Goal: Check status: Check status

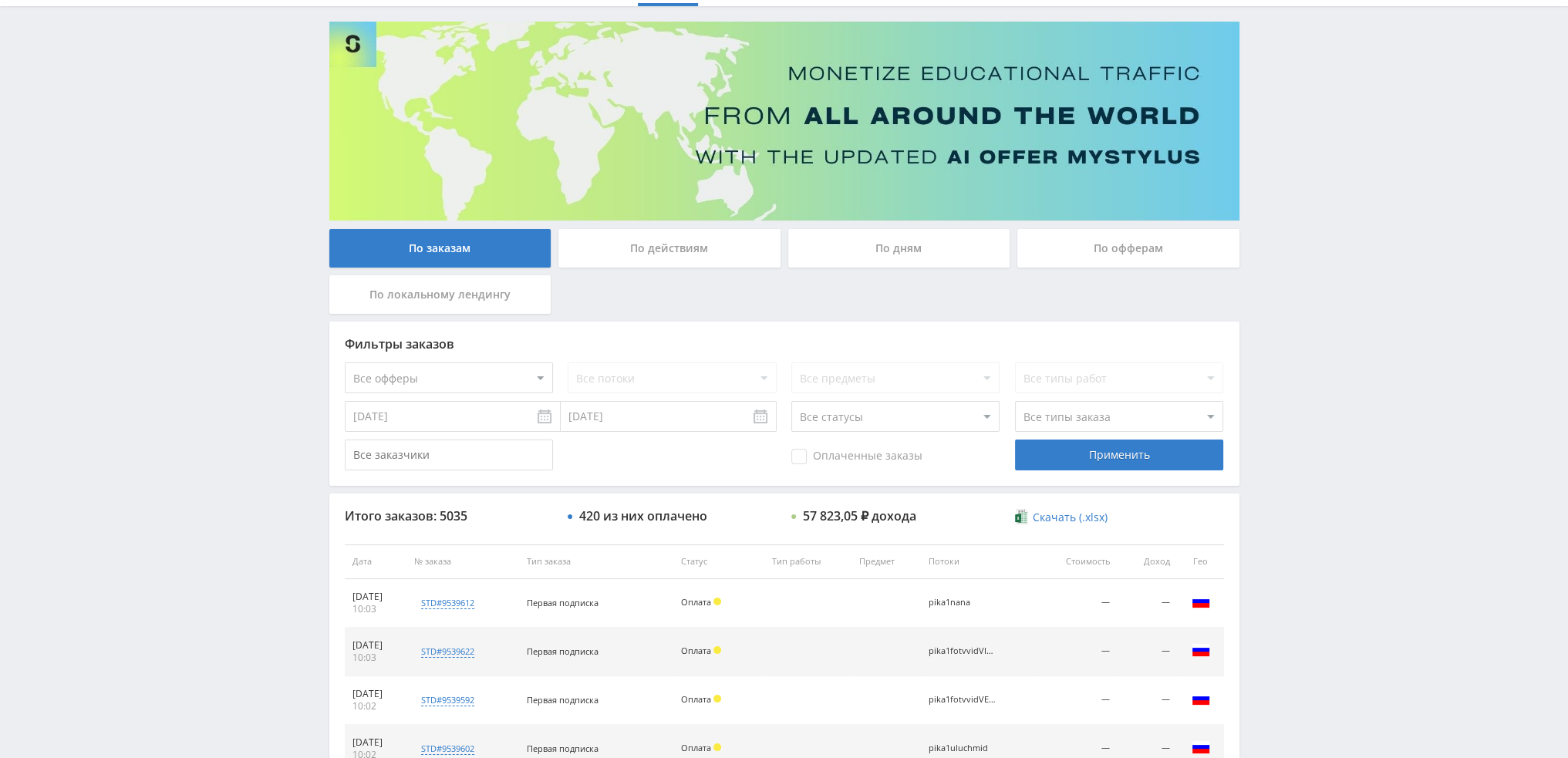
scroll to position [71, 0]
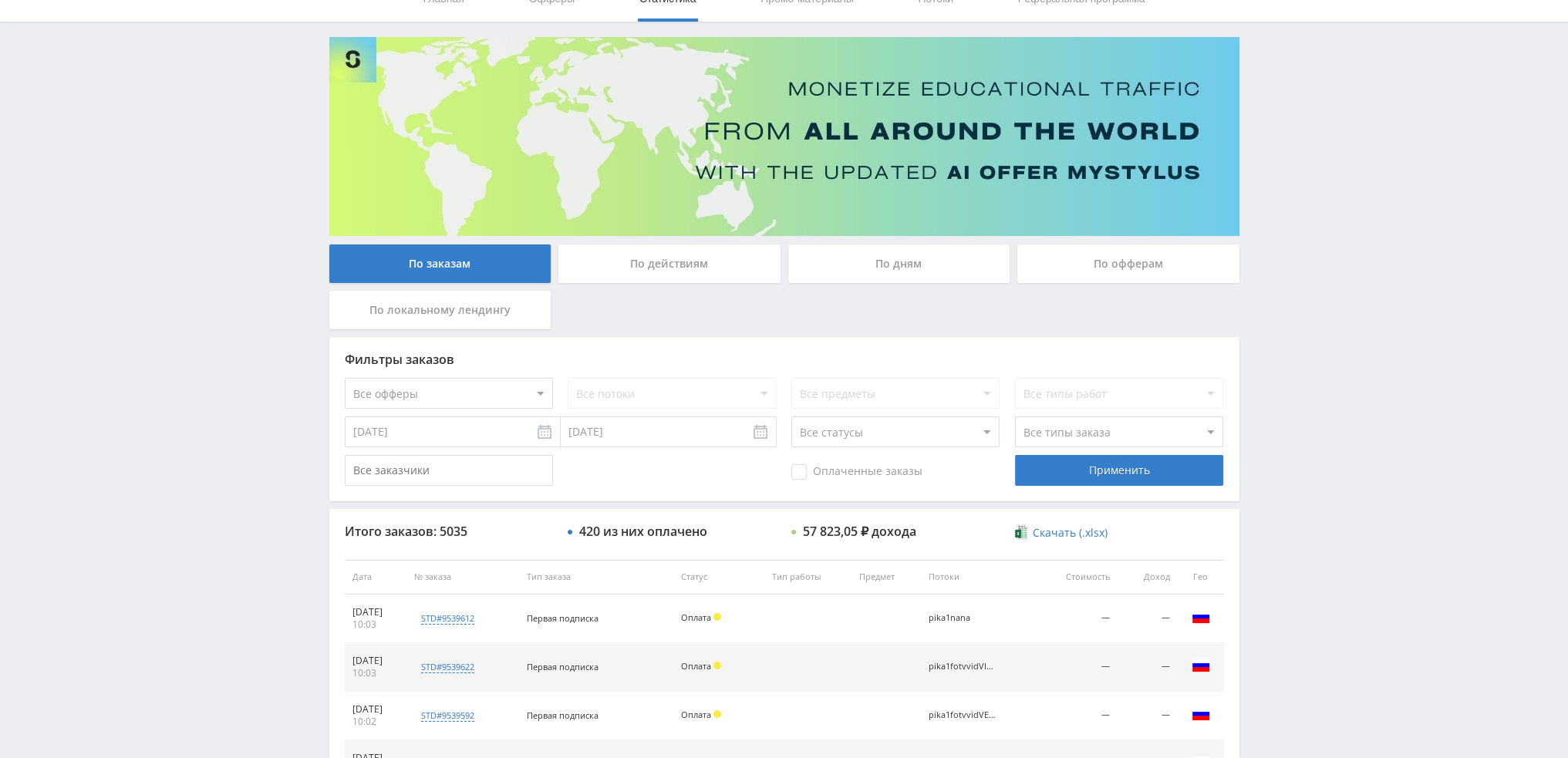
click at [895, 292] on div "По заказам По действиям По дням По офферам По локальному лендингу" at bounding box center [784, 290] width 918 height 92
click at [895, 262] on div "По дням" at bounding box center [899, 264] width 222 height 38
click at [0, 0] on input "По дням" at bounding box center [0, 0] width 0 height 0
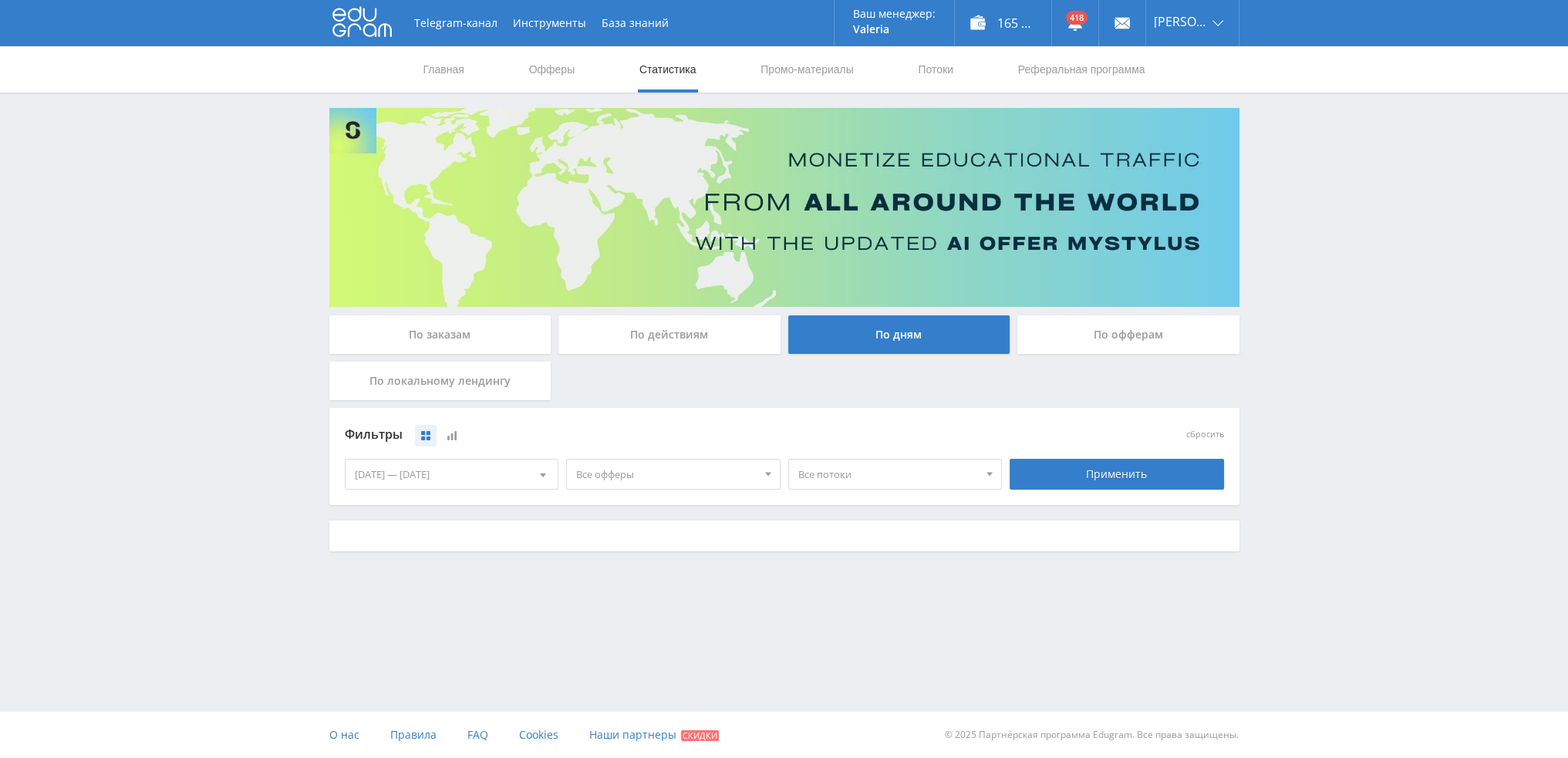
scroll to position [0, 0]
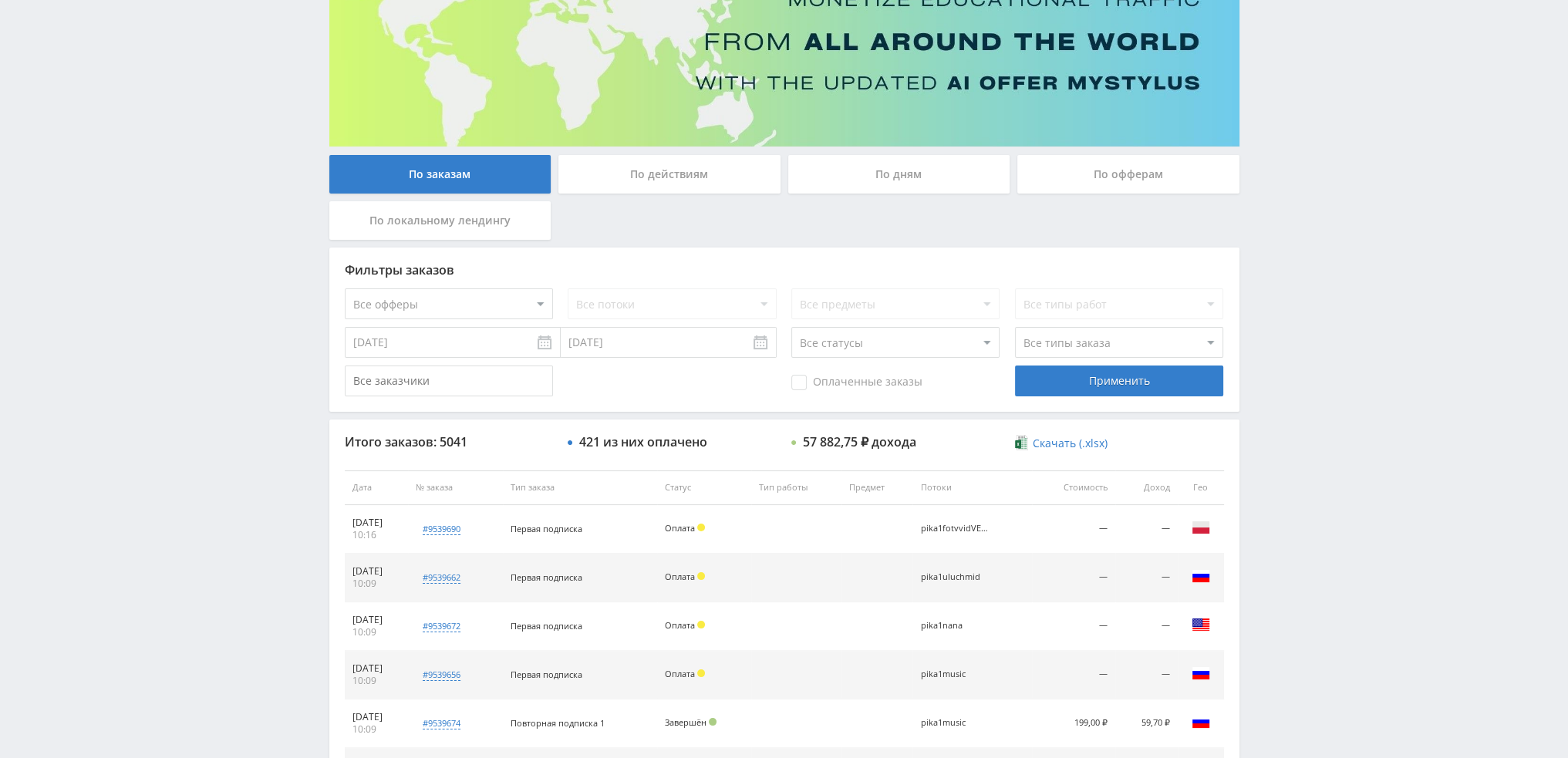
scroll to position [71, 0]
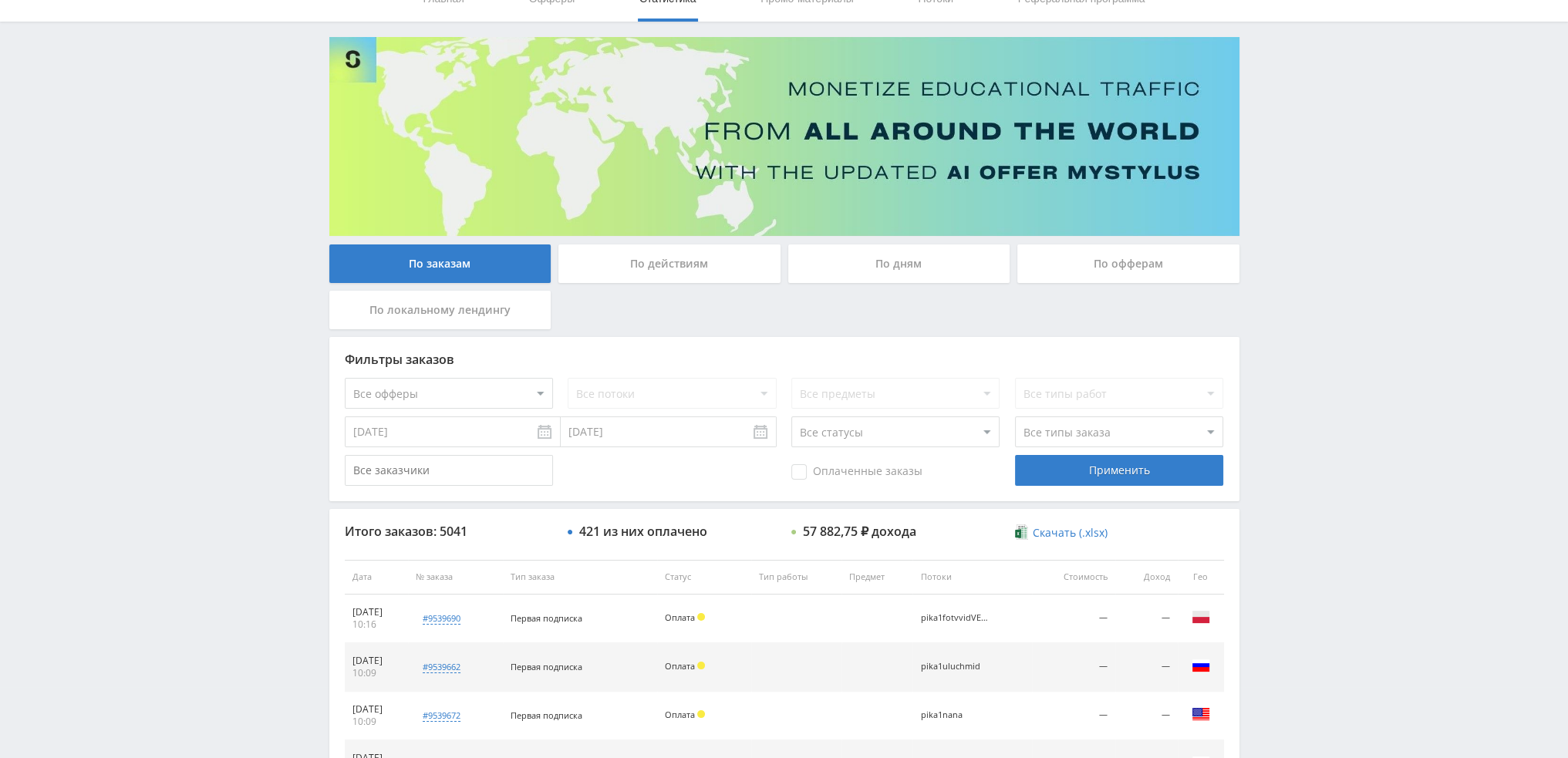
click at [947, 264] on div "По дням" at bounding box center [899, 264] width 222 height 38
click at [0, 0] on input "По дням" at bounding box center [0, 0] width 0 height 0
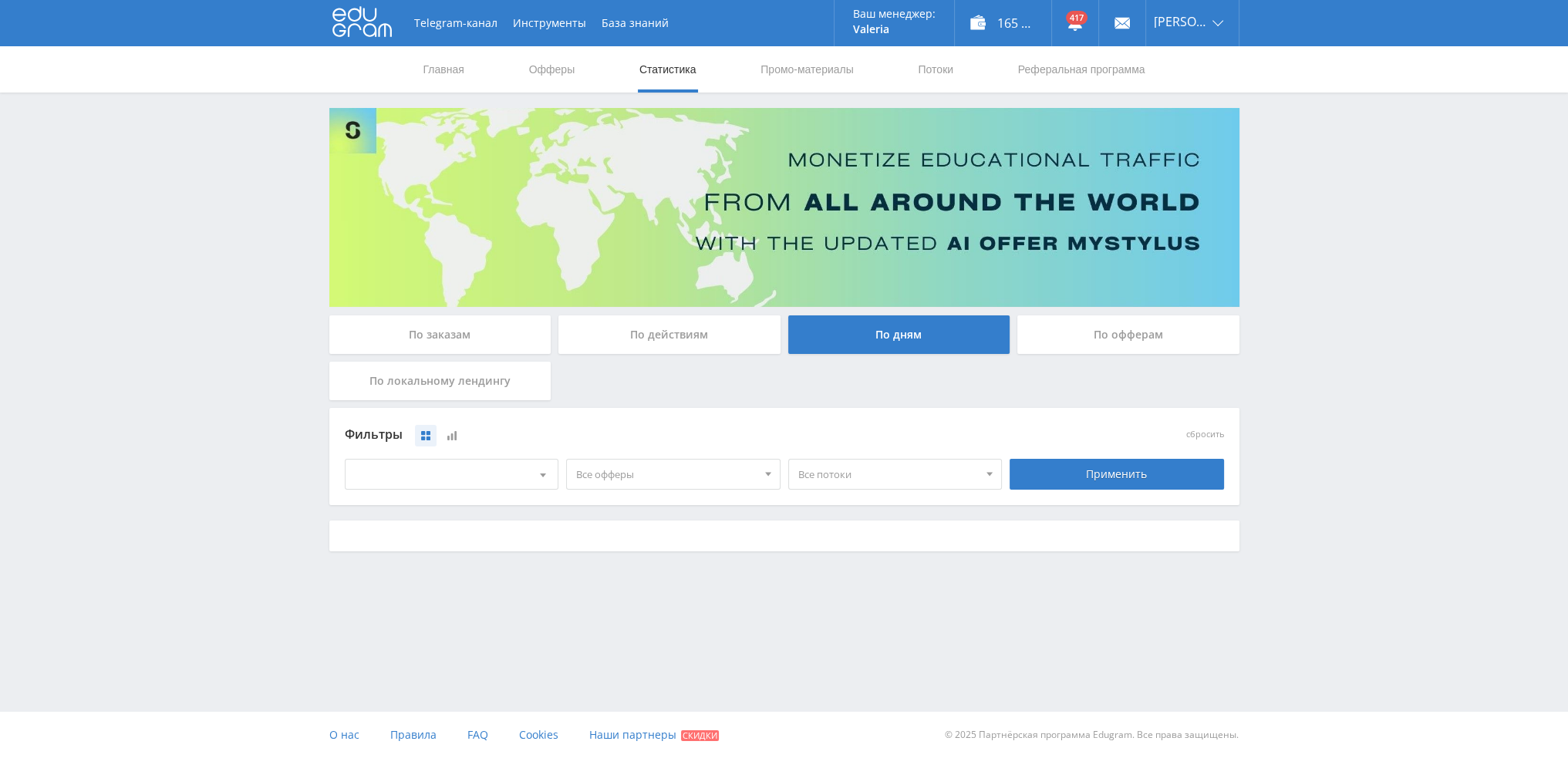
scroll to position [0, 0]
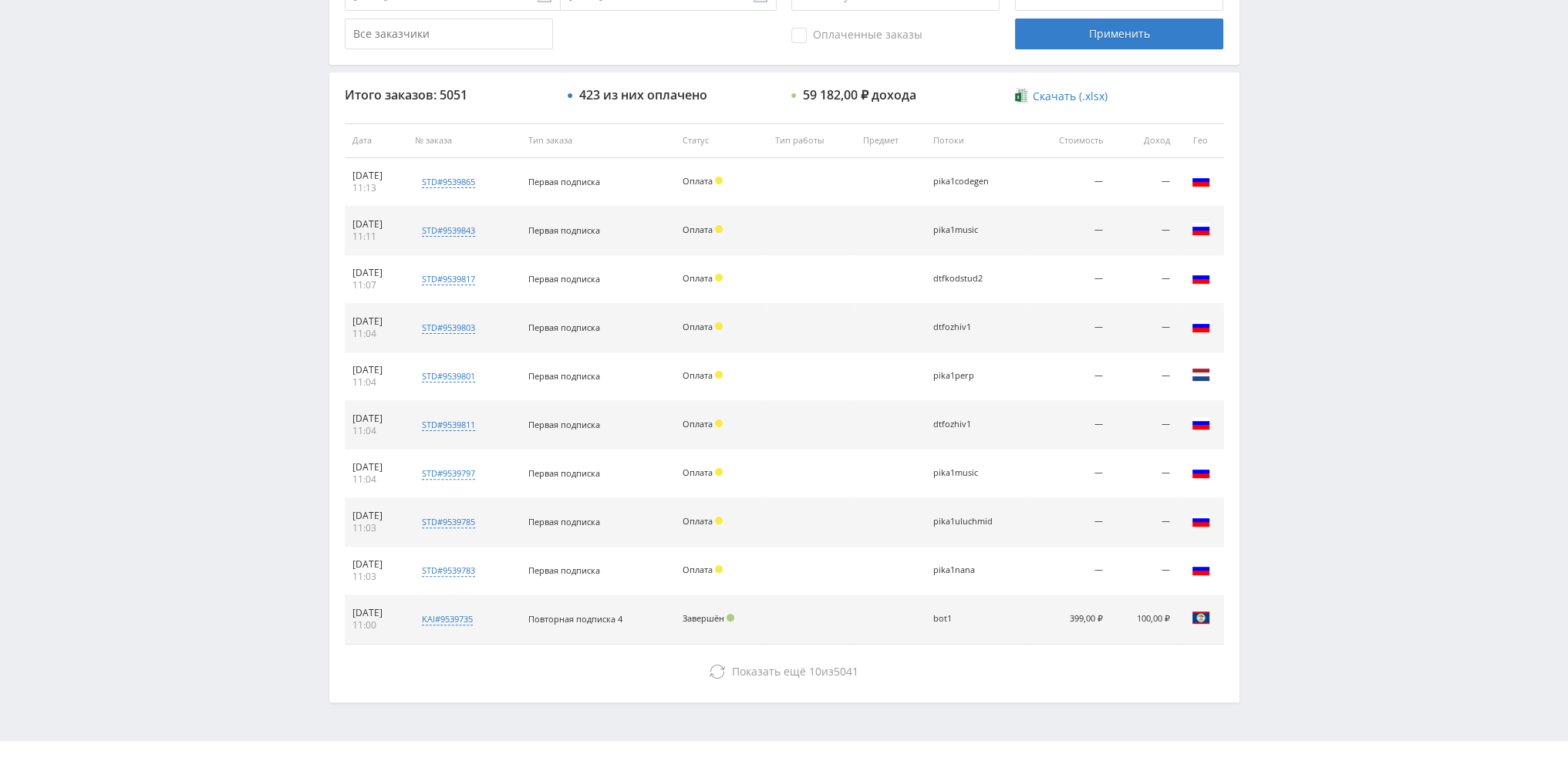
scroll to position [534, 0]
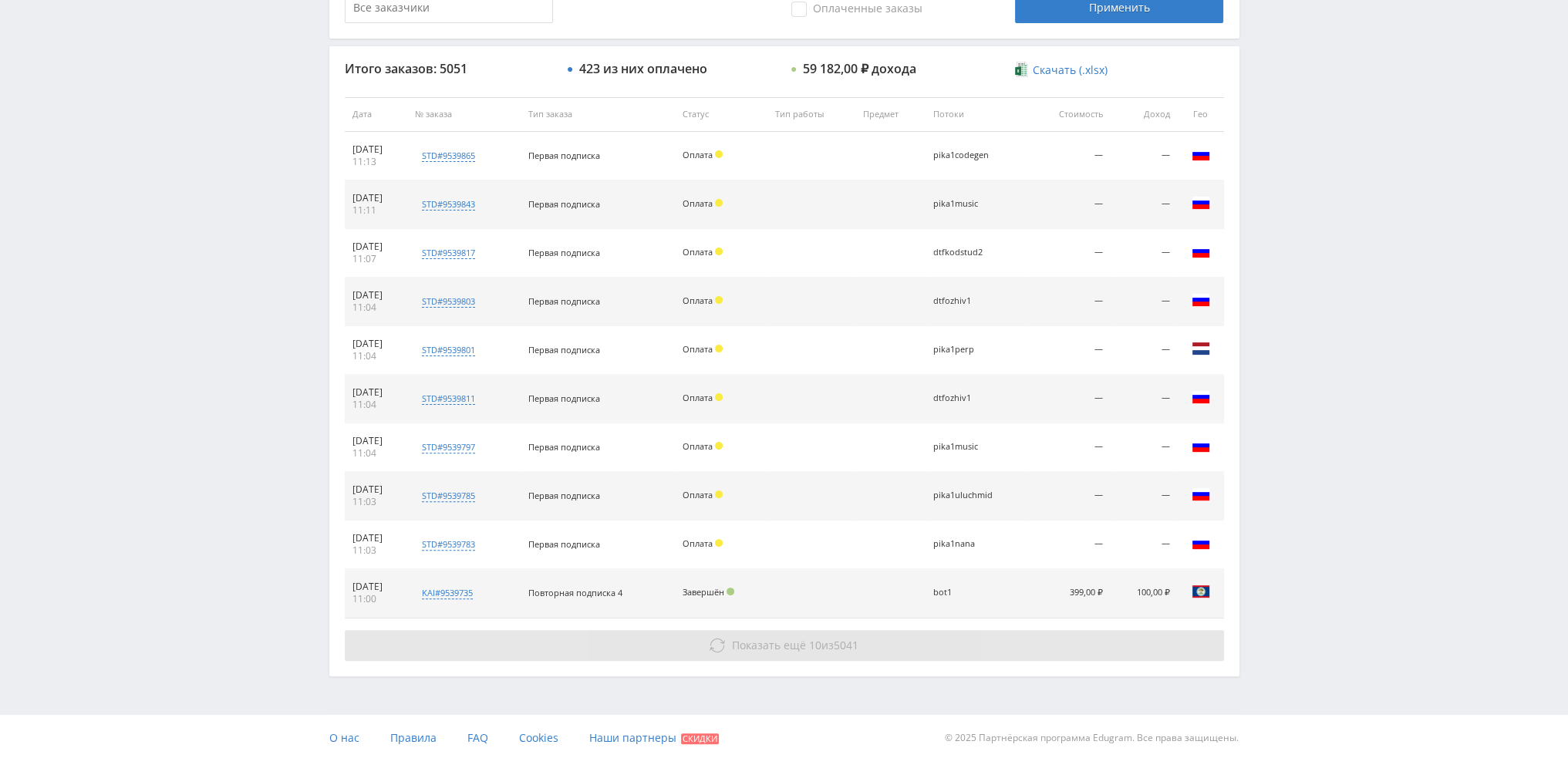
click at [826, 638] on span "Показать ещё 10 из 5041" at bounding box center [795, 646] width 126 height 15
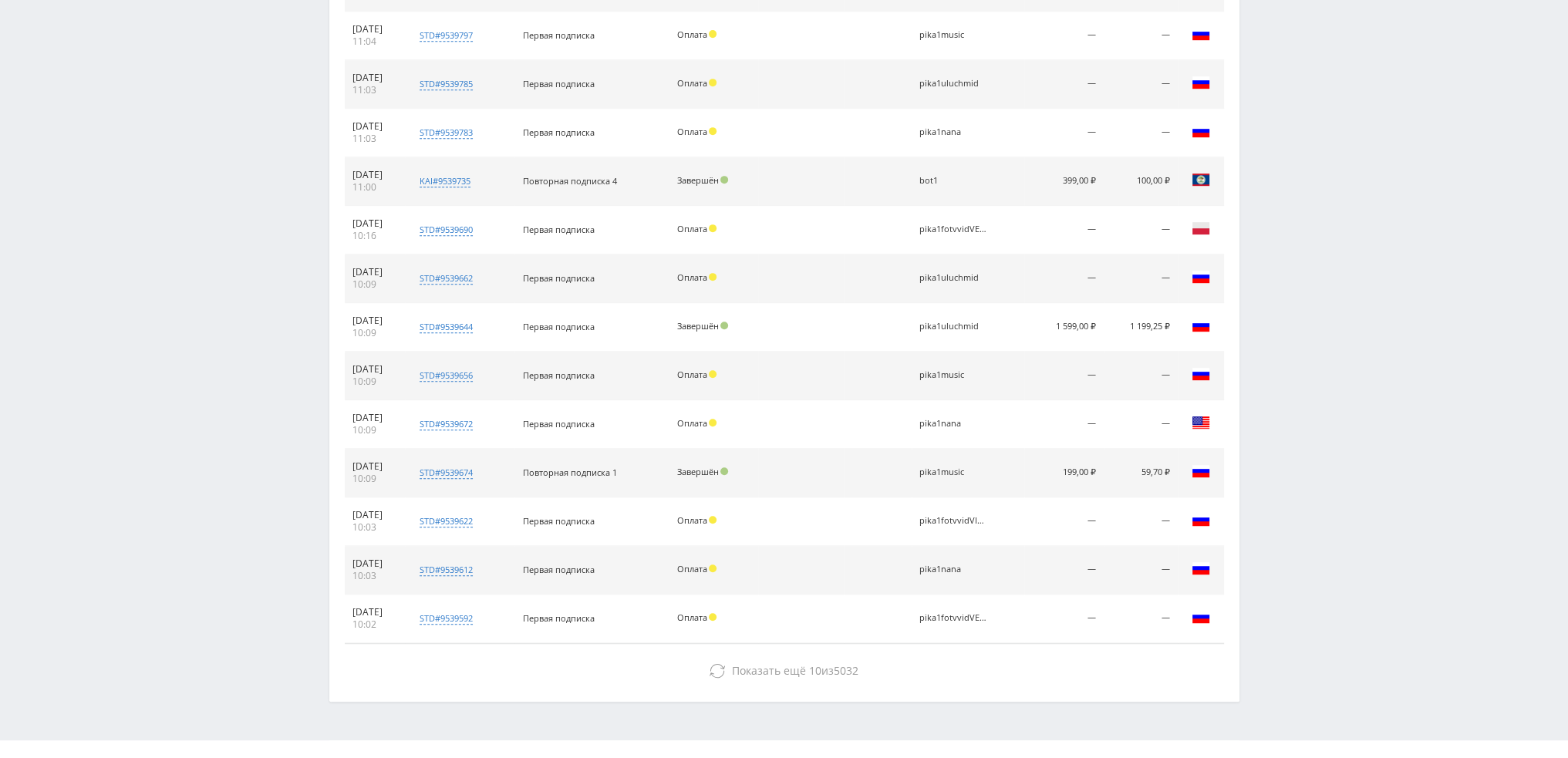
scroll to position [970, 0]
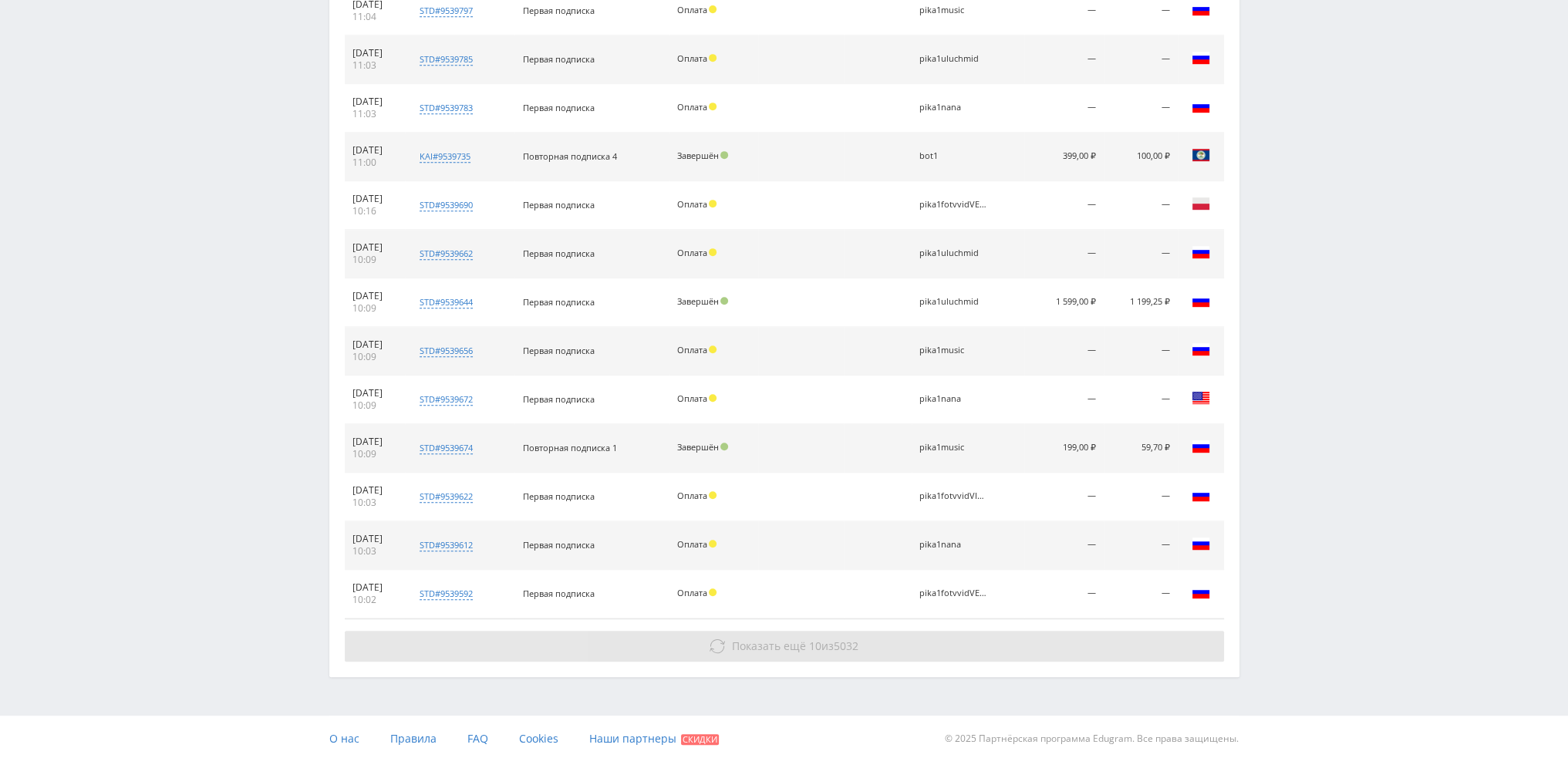
click at [888, 637] on button "Показать ещё 10 из 5032" at bounding box center [784, 646] width 879 height 31
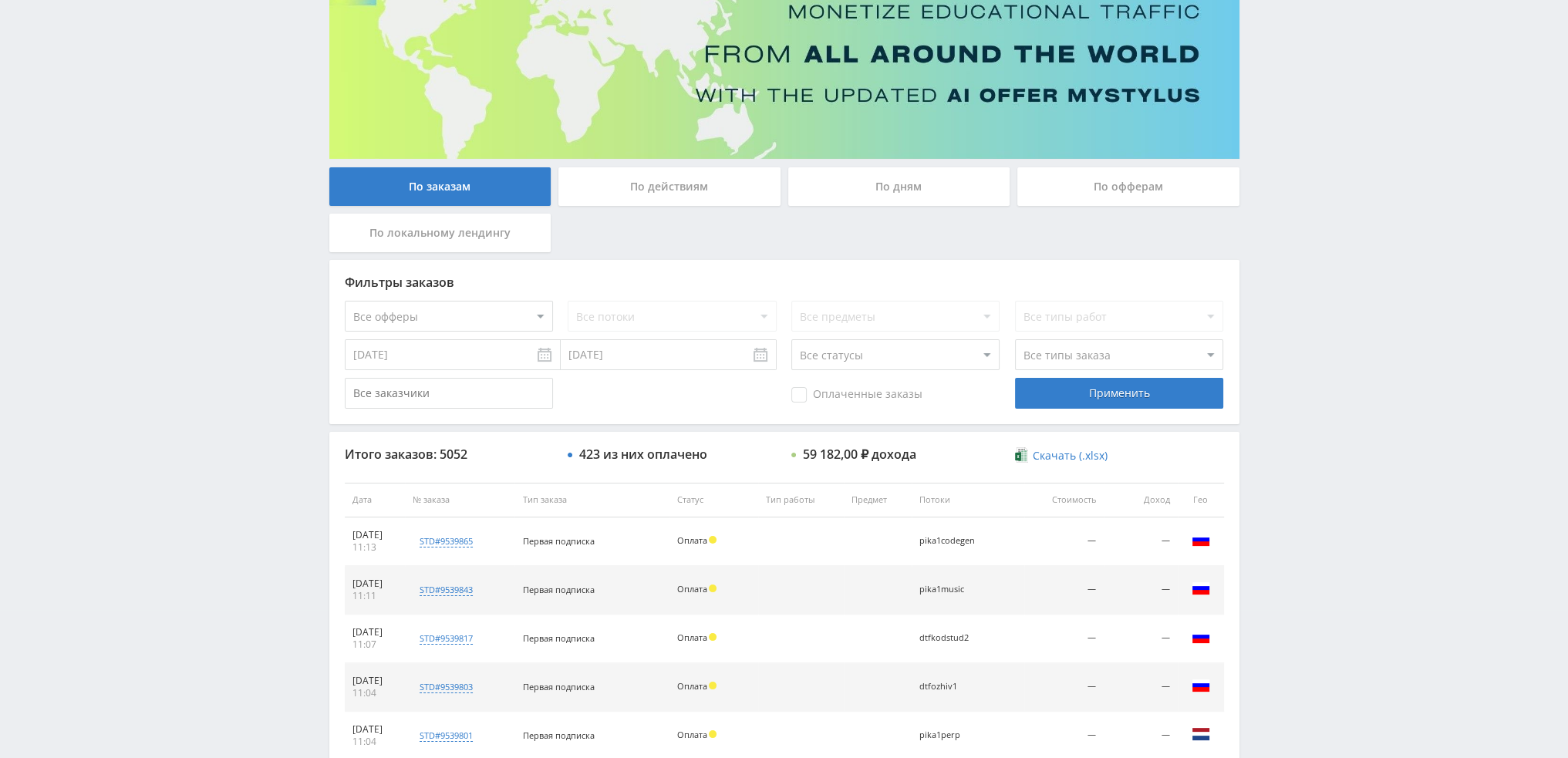
scroll to position [0, 0]
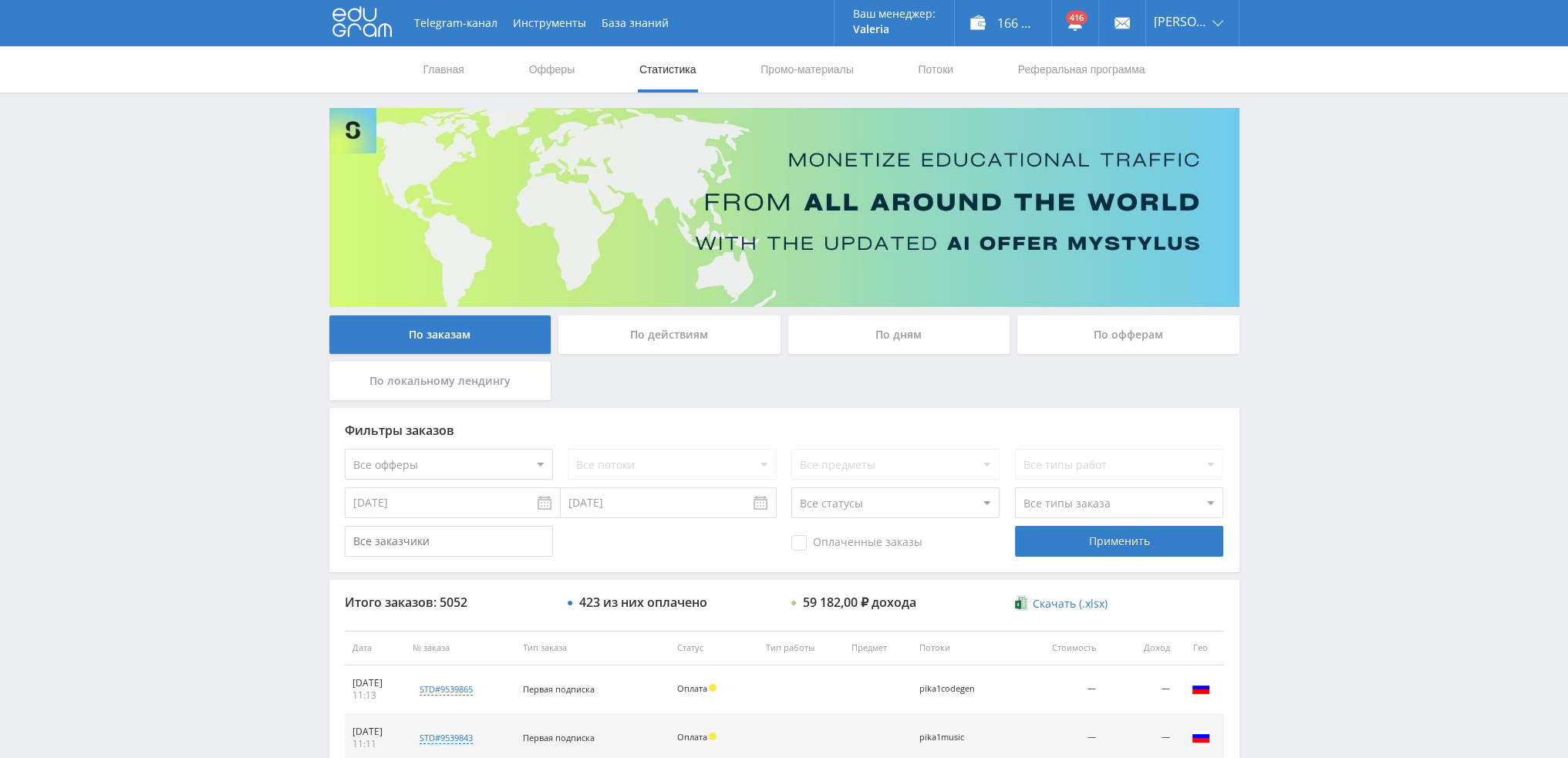
click at [931, 334] on div "По дням" at bounding box center [899, 334] width 222 height 38
click at [0, 0] on input "По дням" at bounding box center [0, 0] width 0 height 0
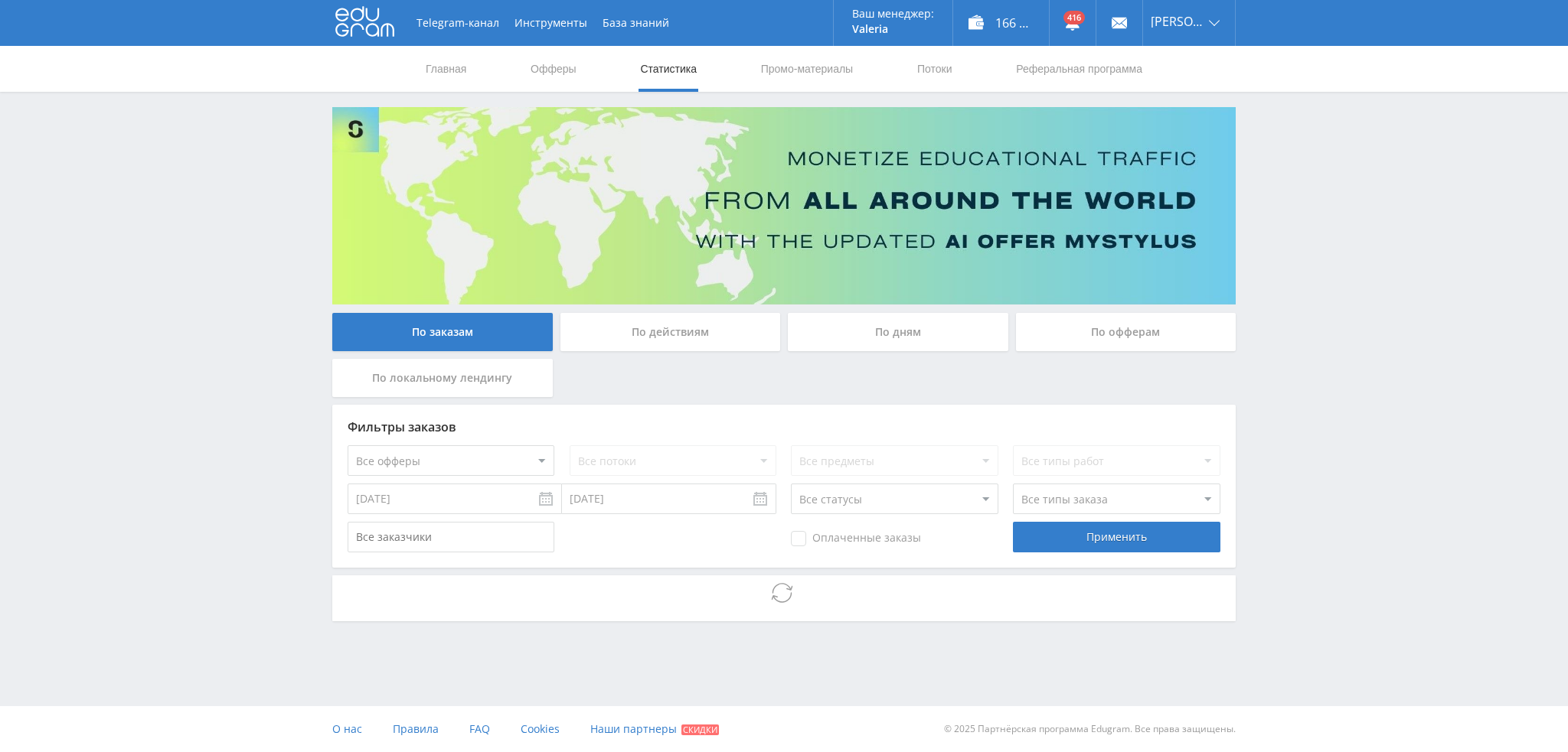
click at [898, 336] on div "По дням" at bounding box center [898, 332] width 220 height 38
click at [0, 0] on input "По дням" at bounding box center [0, 0] width 0 height 0
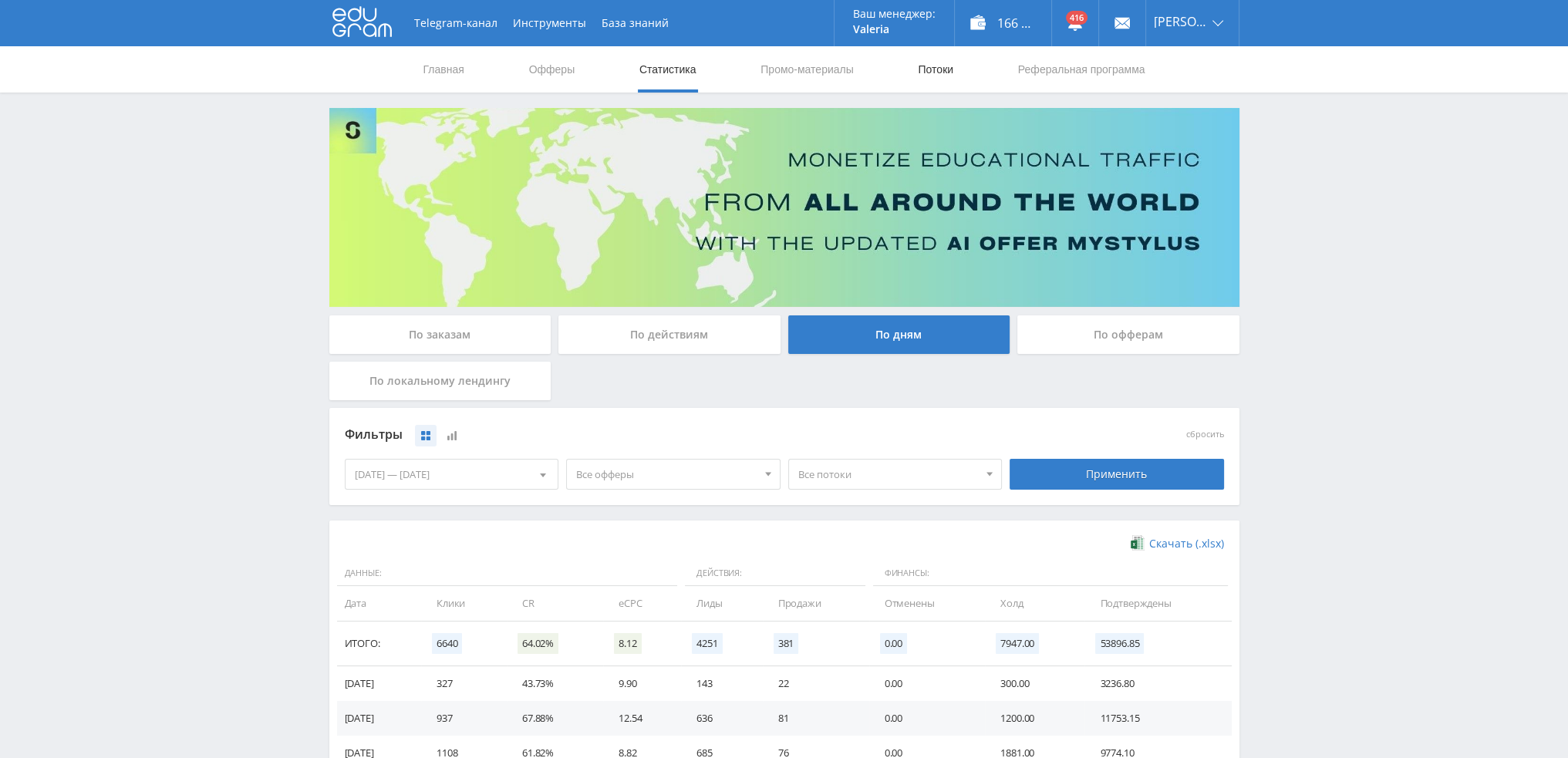
click at [937, 71] on link "Потоки" at bounding box center [935, 70] width 38 height 47
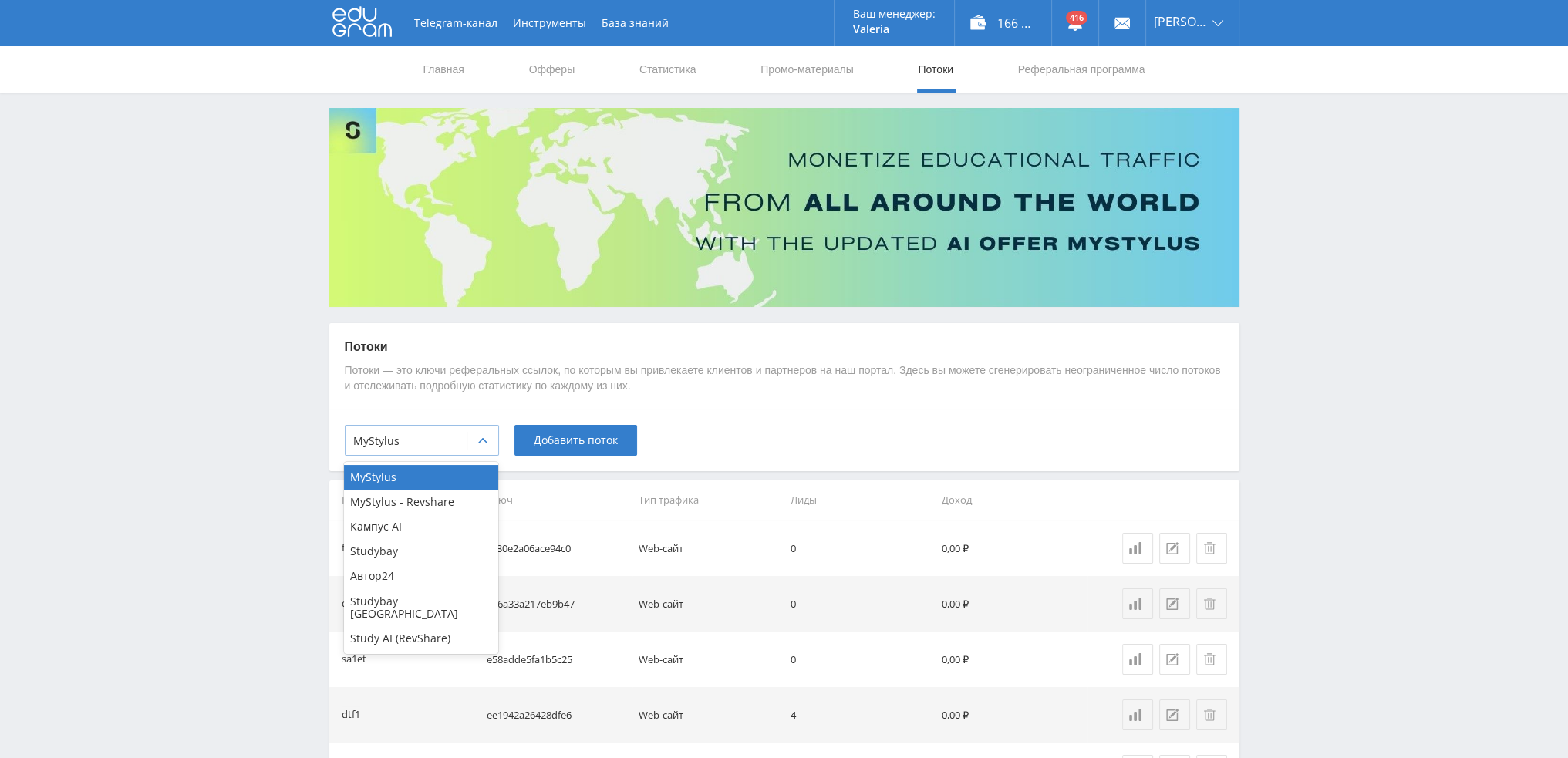
click at [495, 438] on div at bounding box center [482, 441] width 31 height 31
click at [404, 627] on div "Study AI (RevShare)" at bounding box center [420, 639] width 154 height 25
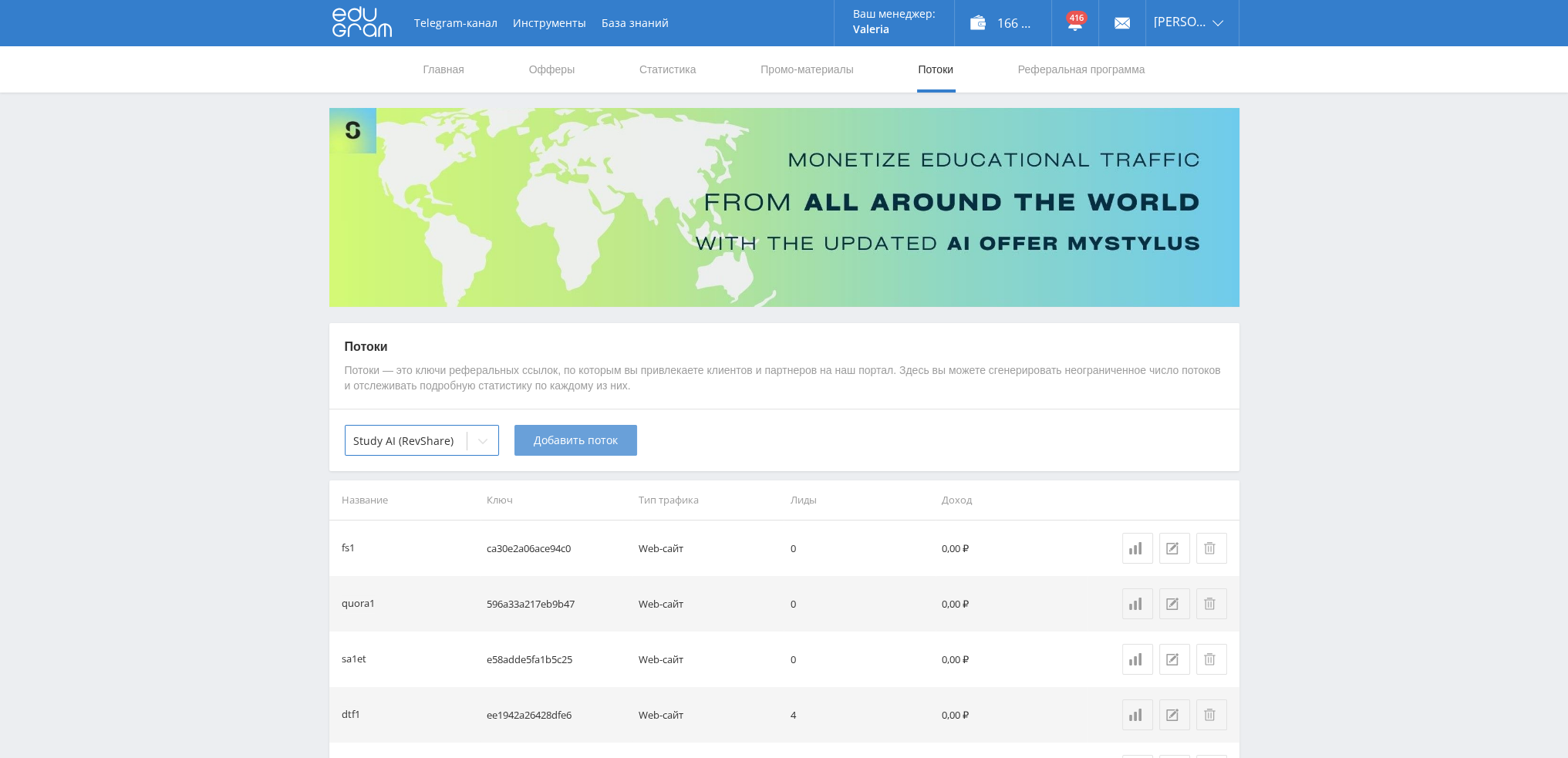
click at [566, 439] on span "Добавить поток" at bounding box center [576, 440] width 84 height 12
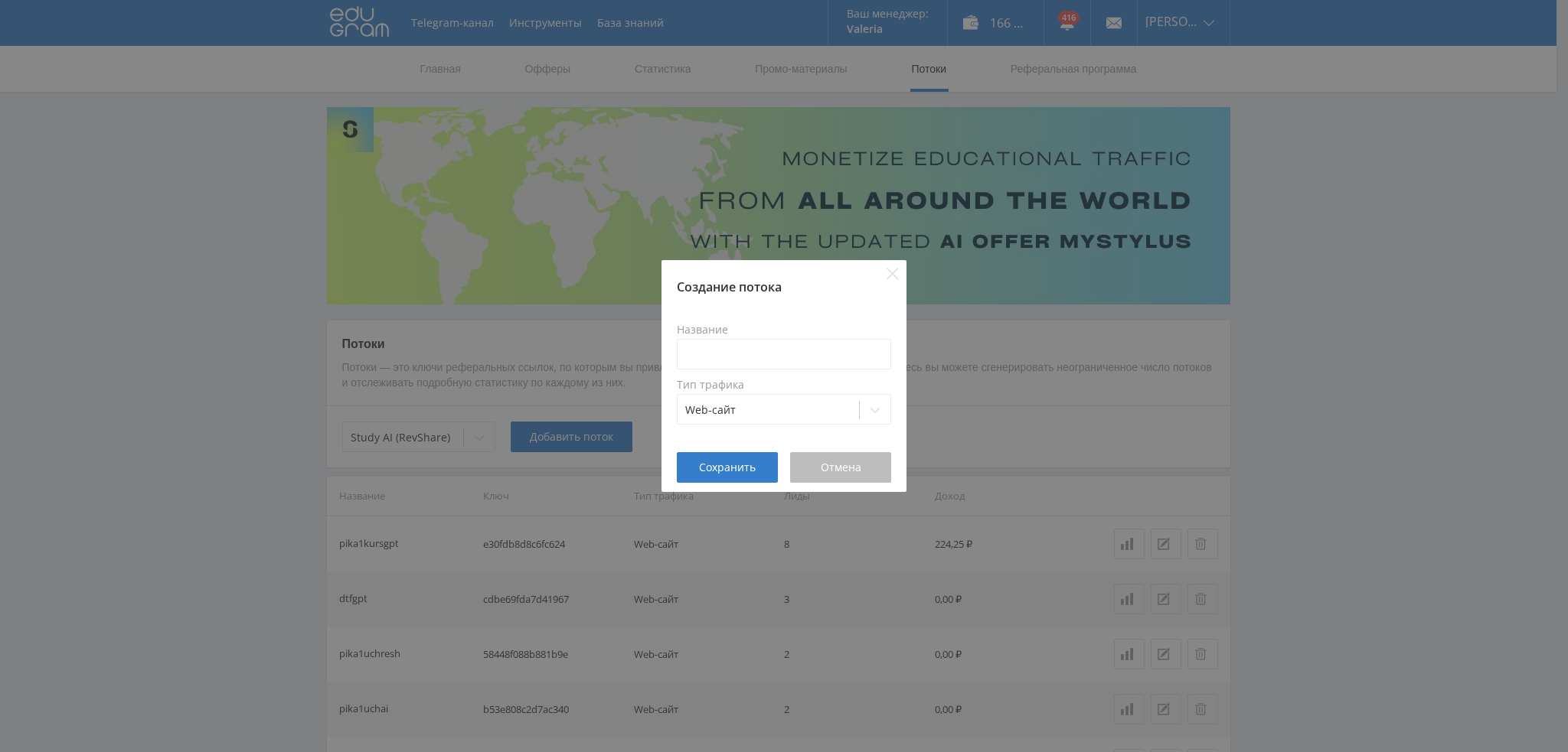
click at [879, 468] on button "Отмена" at bounding box center [841, 467] width 101 height 31
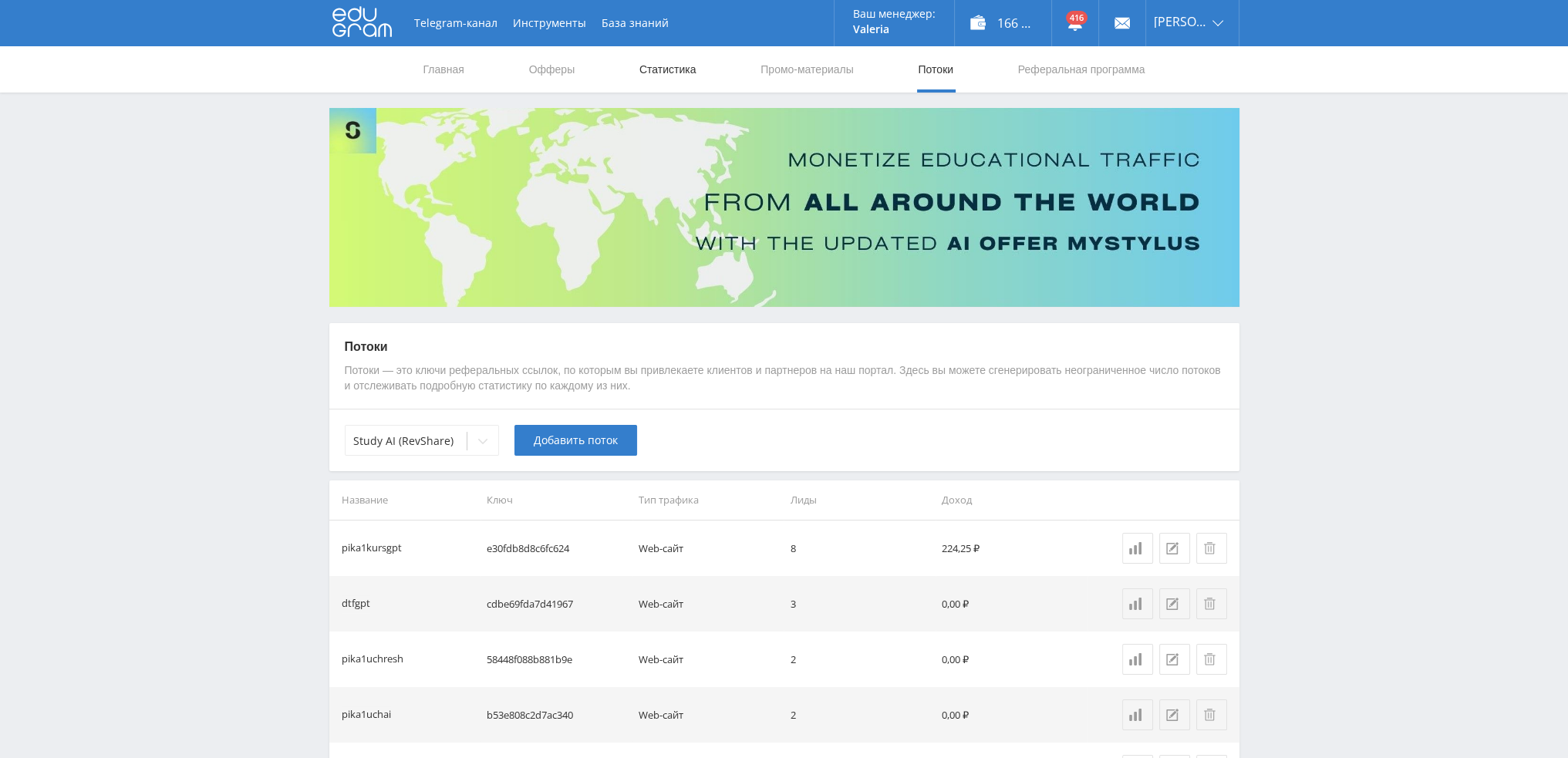
click at [685, 67] on link "Статистика" at bounding box center [668, 70] width 60 height 47
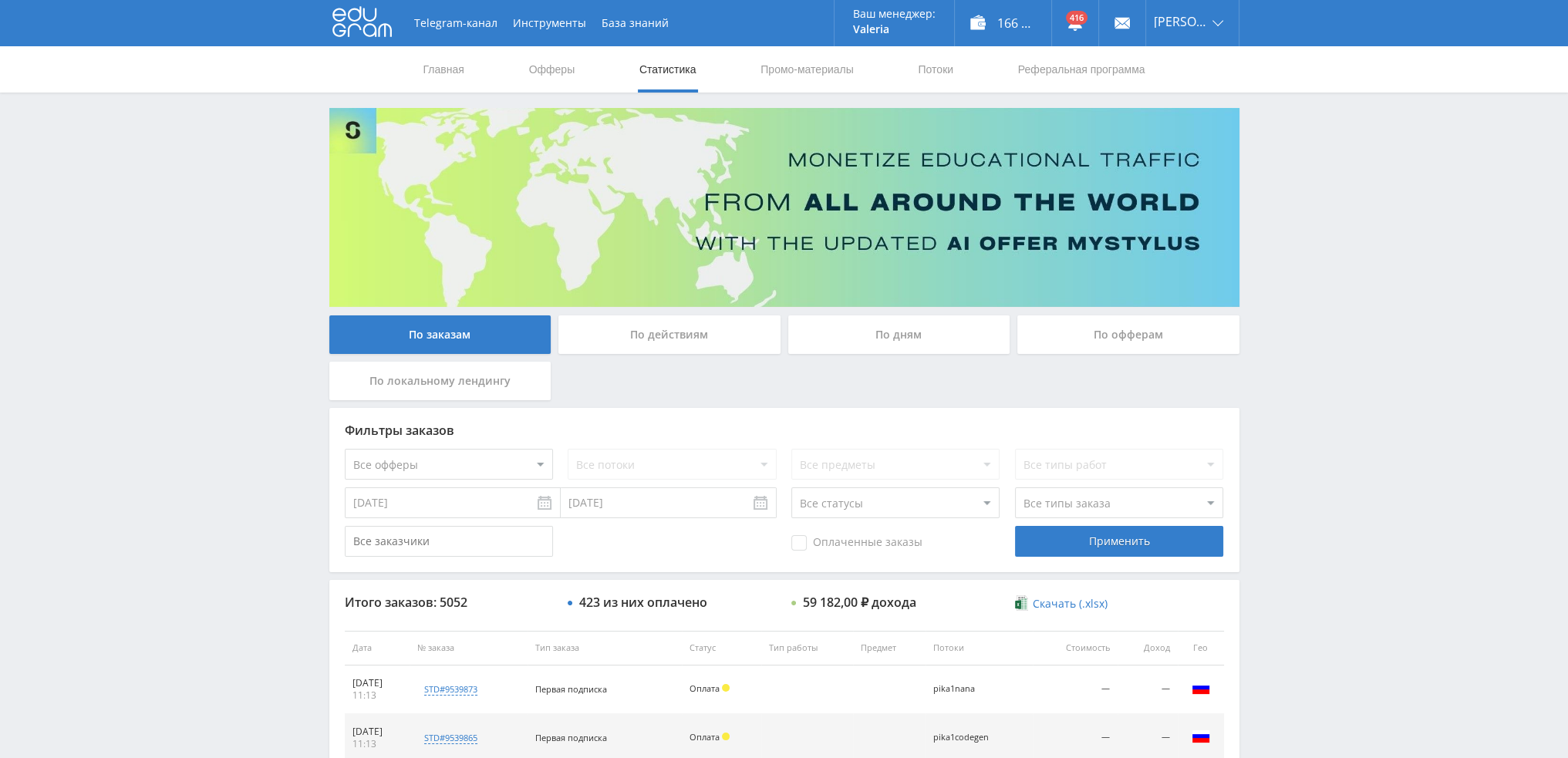
click at [870, 315] on div "По дням" at bounding box center [899, 334] width 222 height 38
click at [0, 0] on input "По дням" at bounding box center [0, 0] width 0 height 0
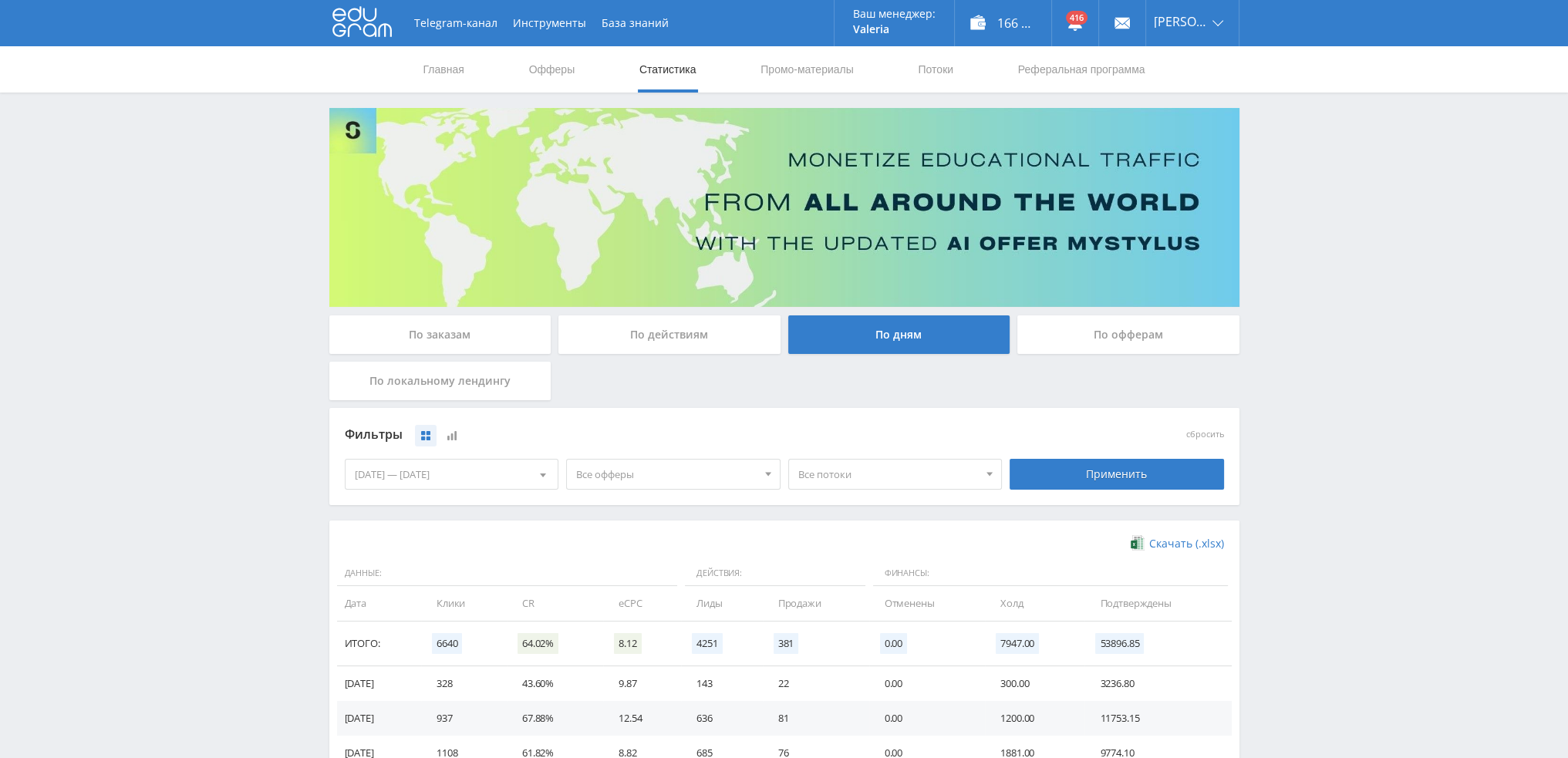
click at [683, 478] on span "Все офферы" at bounding box center [666, 474] width 181 height 29
click at [632, 635] on button "Study AI (RevShare)" at bounding box center [673, 636] width 213 height 22
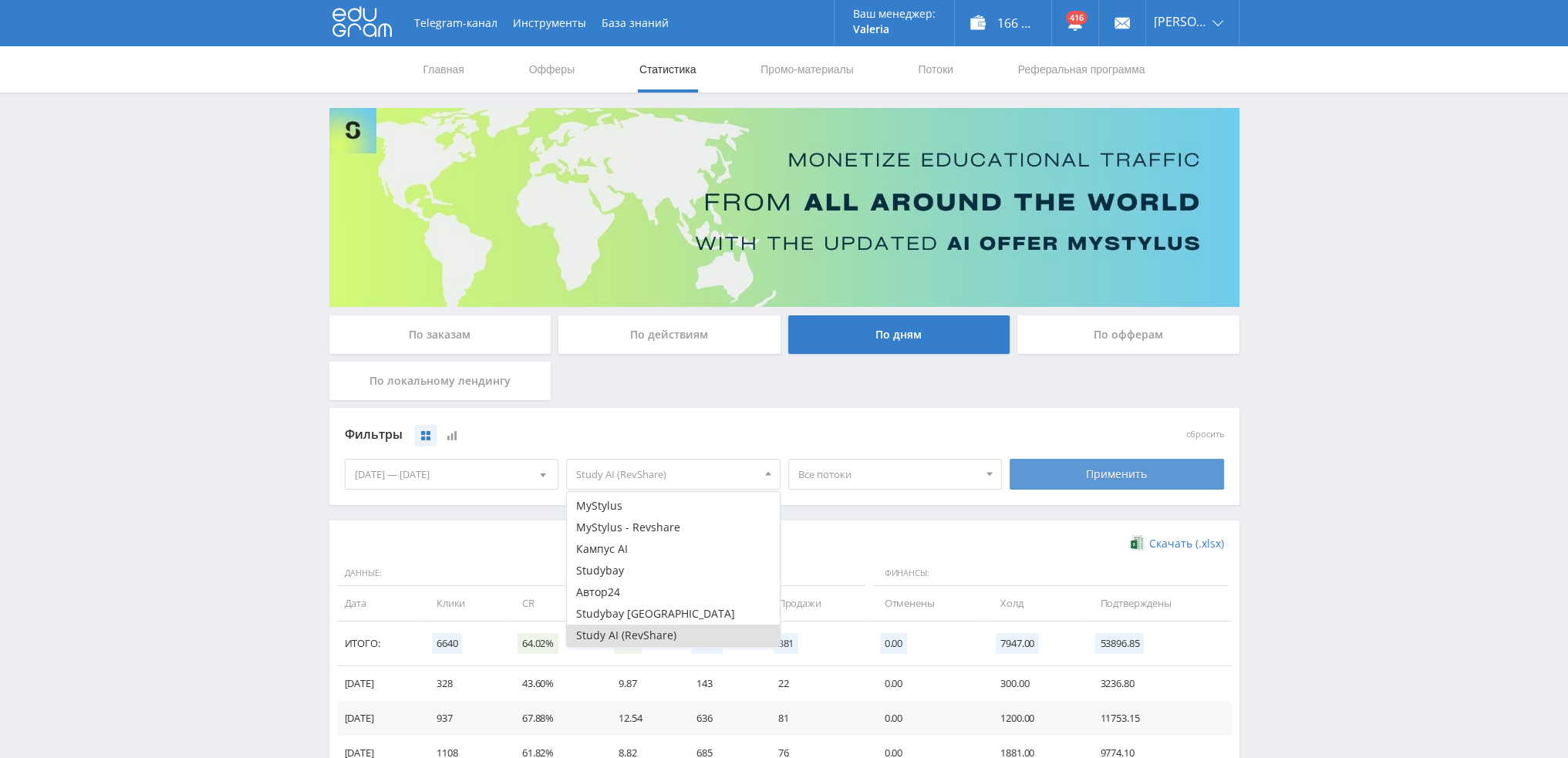
click at [1046, 481] on div "Применить" at bounding box center [1117, 474] width 215 height 31
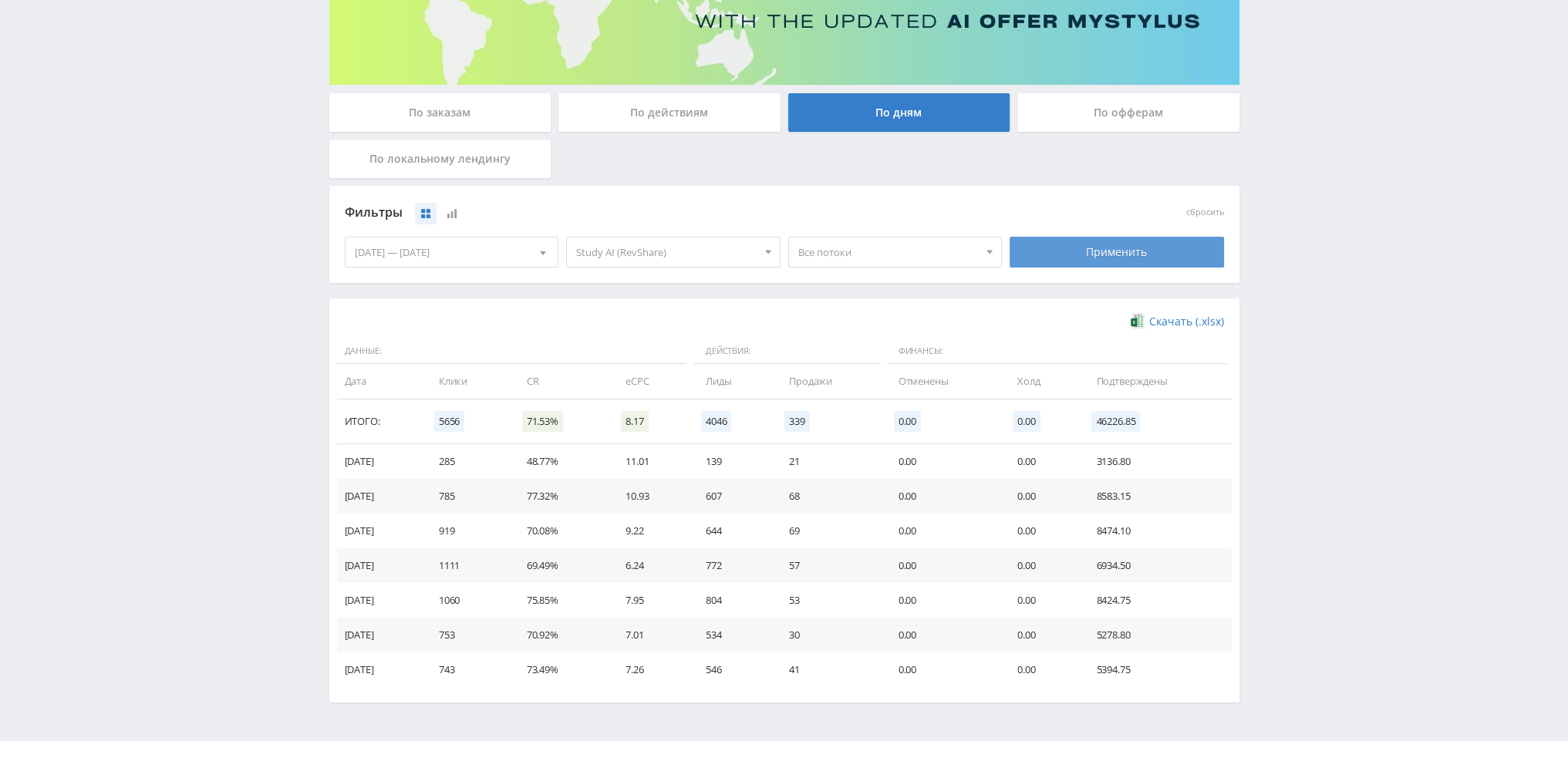
scroll to position [231, 0]
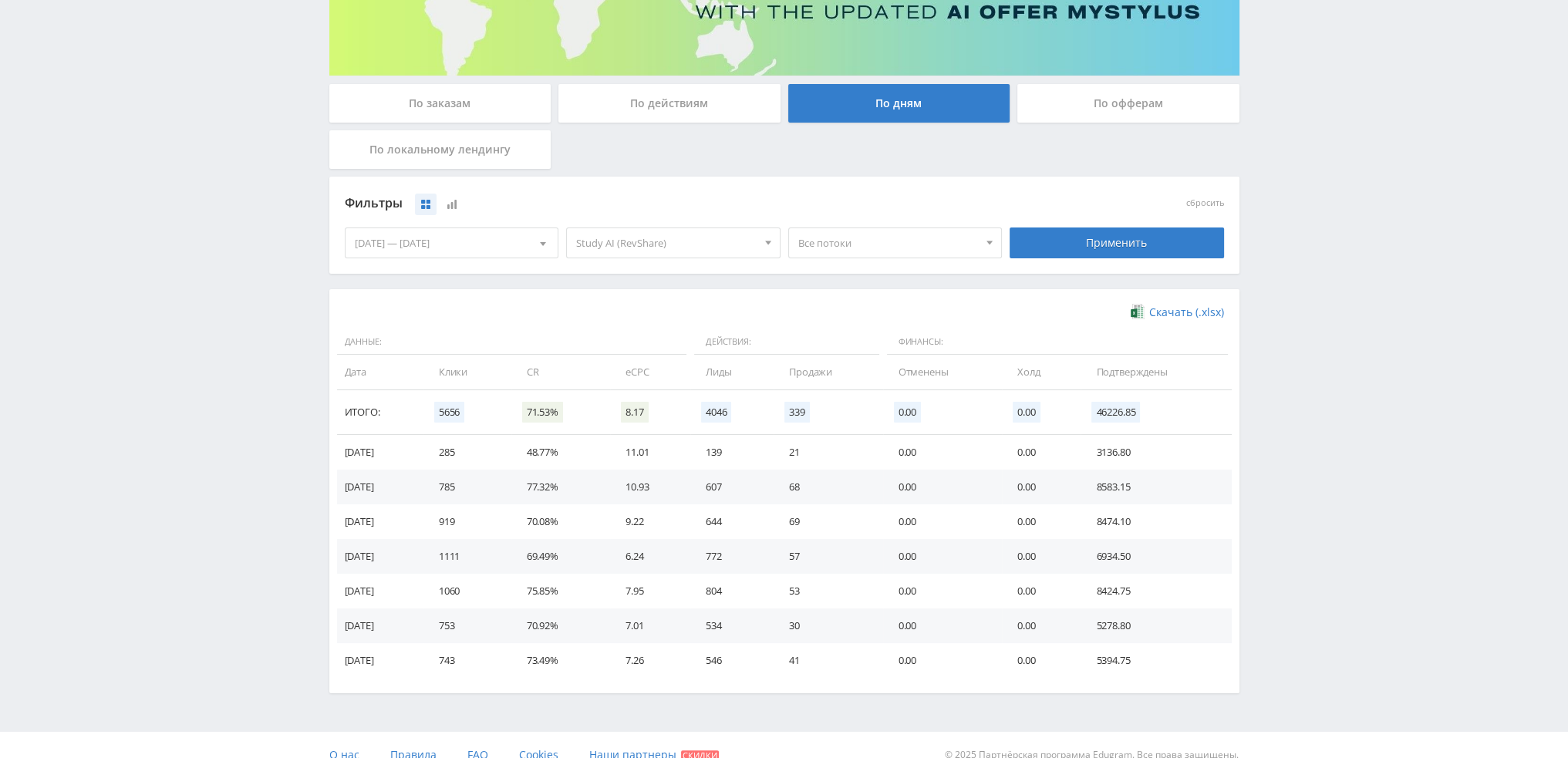
click at [843, 243] on span "Все потоки" at bounding box center [888, 242] width 181 height 29
click at [843, 249] on span "Все потоки" at bounding box center [888, 242] width 181 height 29
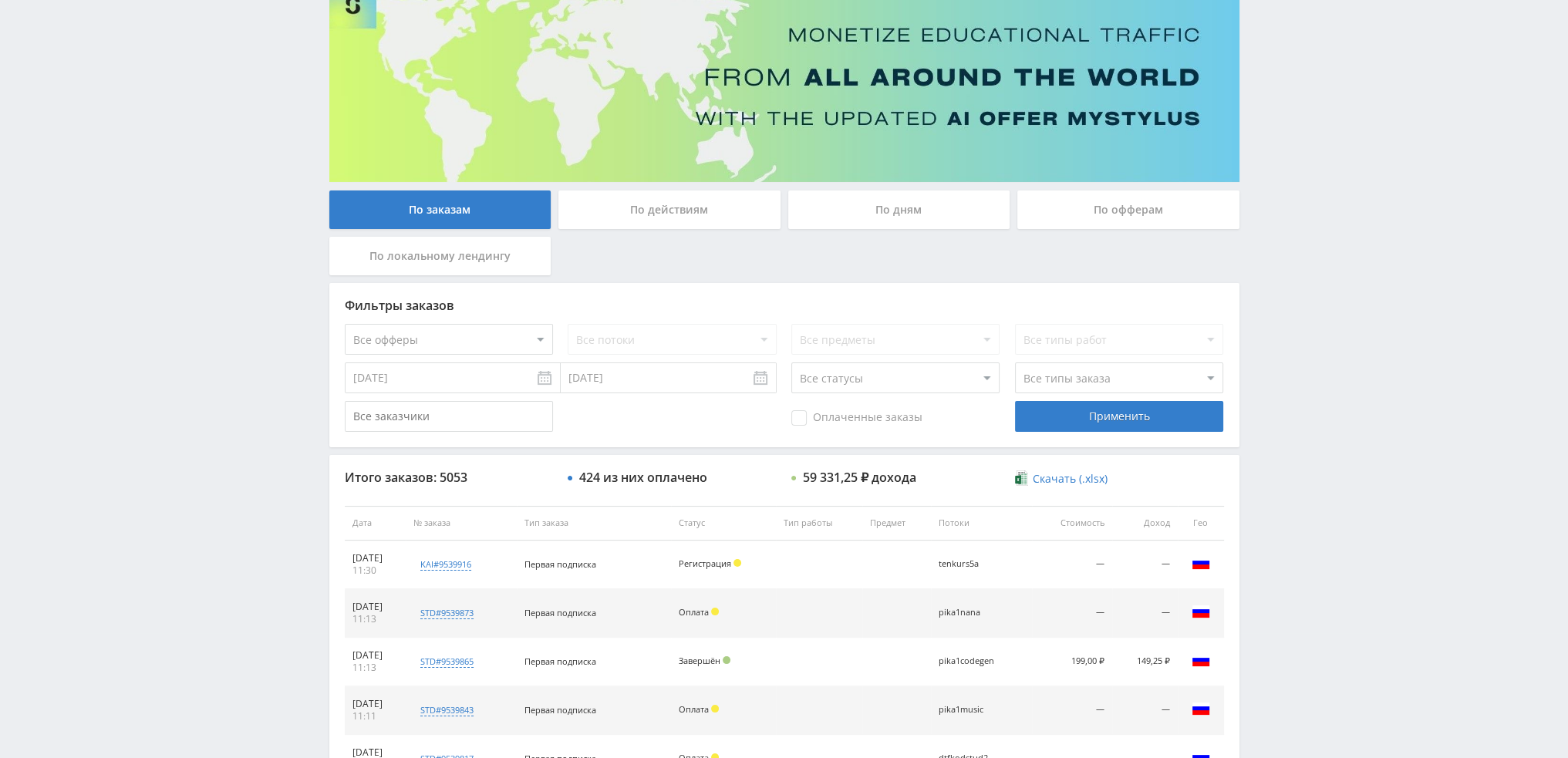
scroll to position [71, 0]
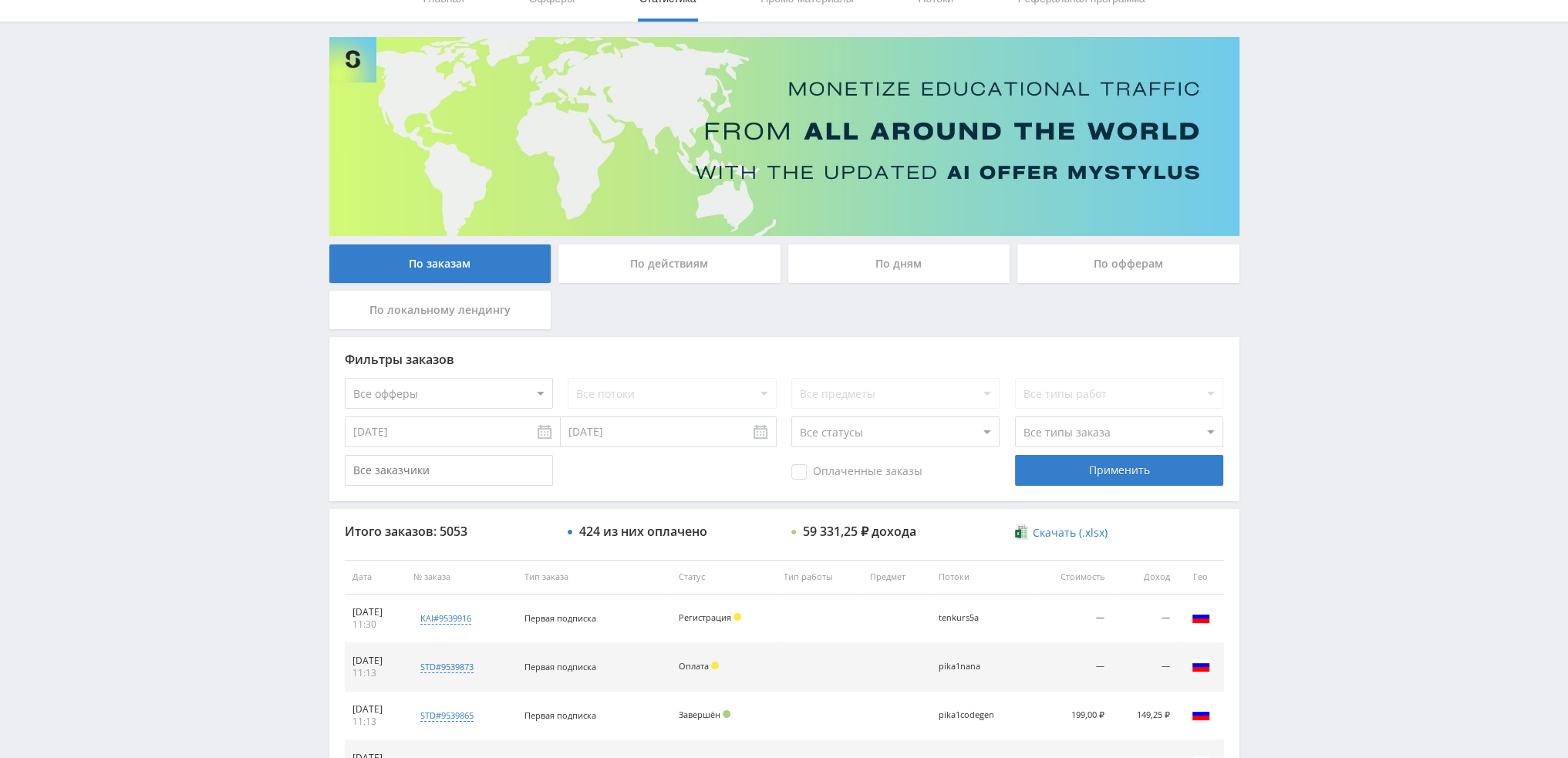
click at [905, 277] on div "По дням" at bounding box center [899, 264] width 222 height 38
click at [0, 0] on input "По дням" at bounding box center [0, 0] width 0 height 0
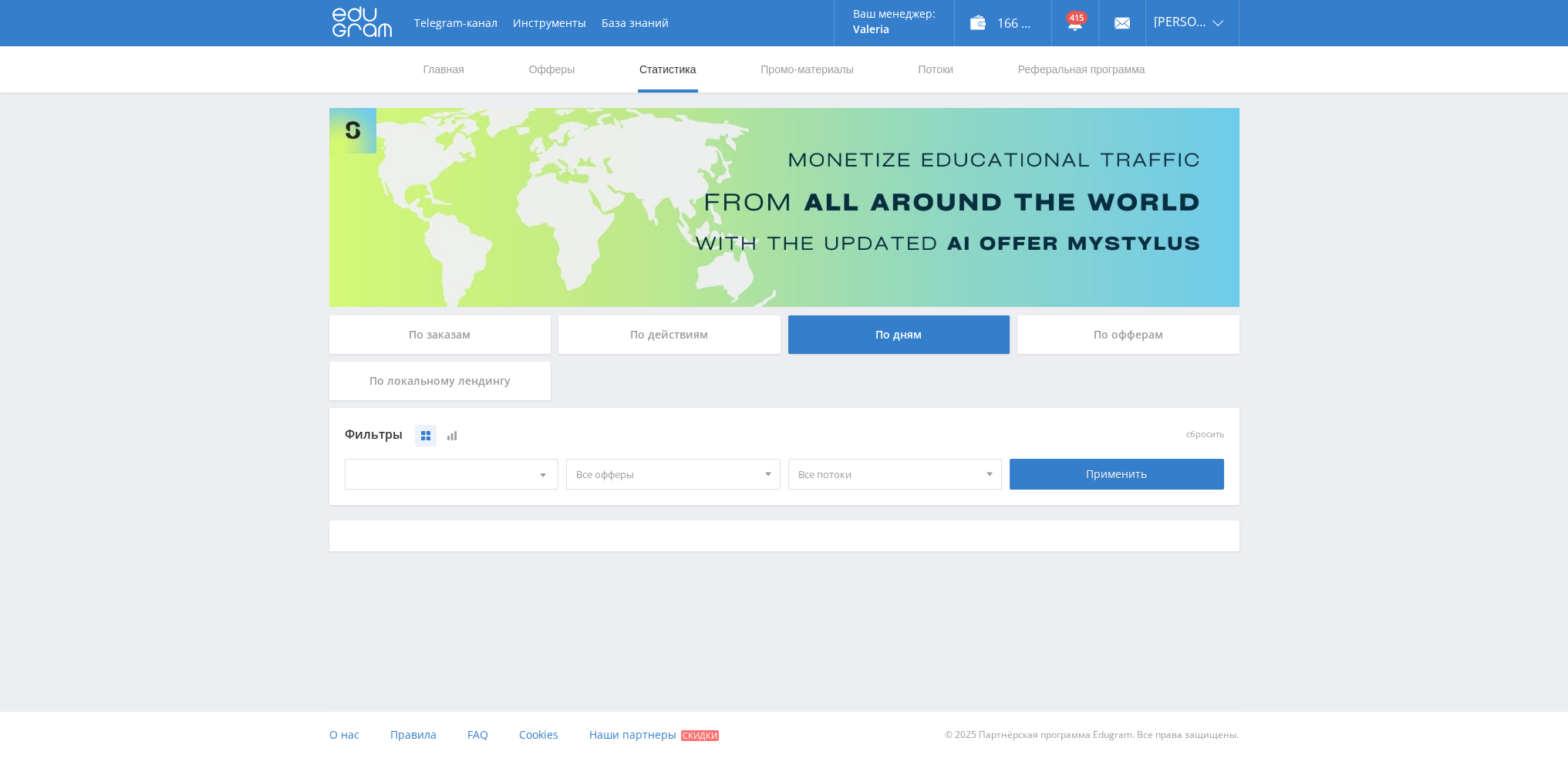
scroll to position [0, 0]
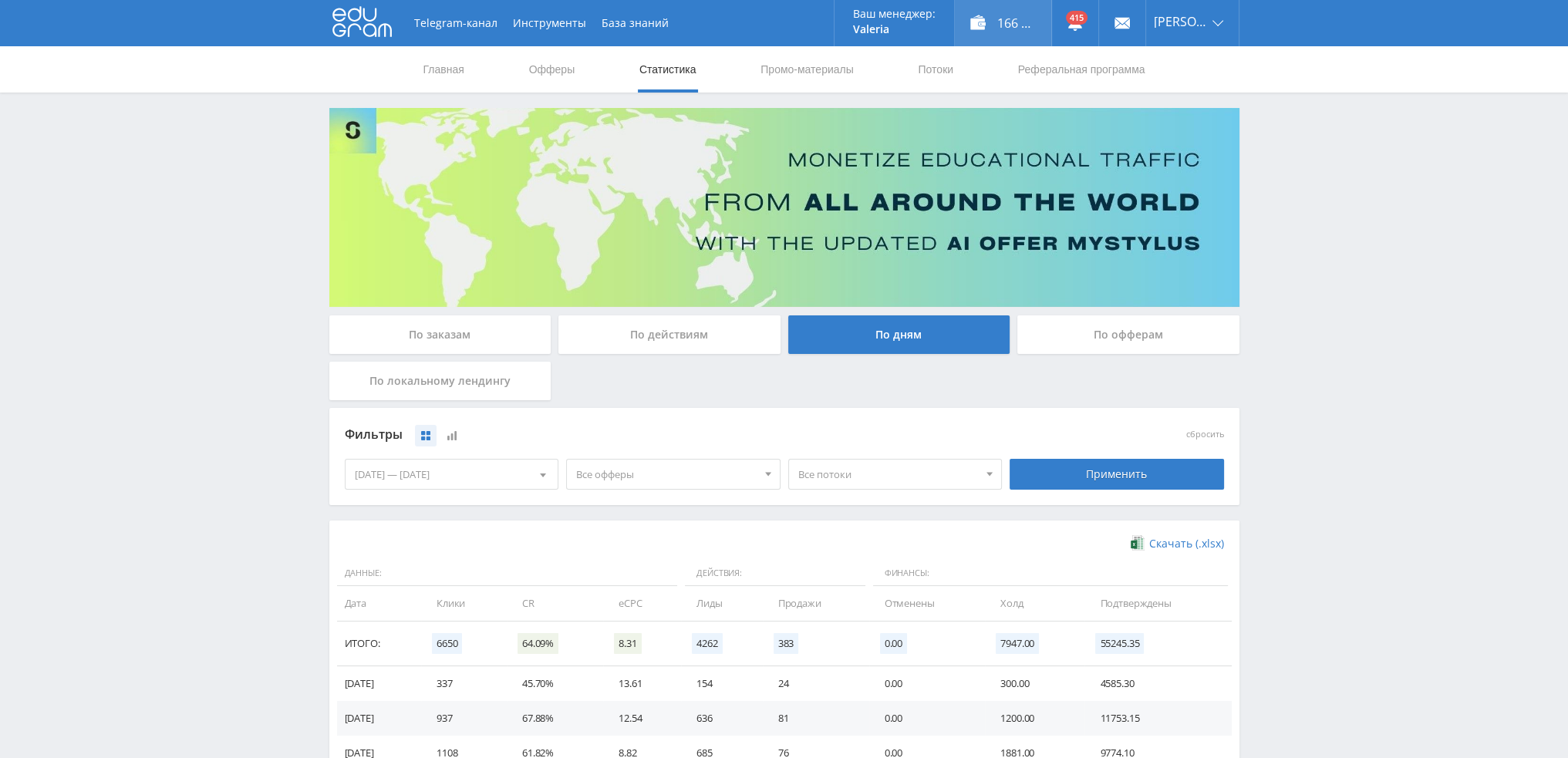
click at [1026, 18] on div "166 934,00 ₽" at bounding box center [1003, 23] width 96 height 47
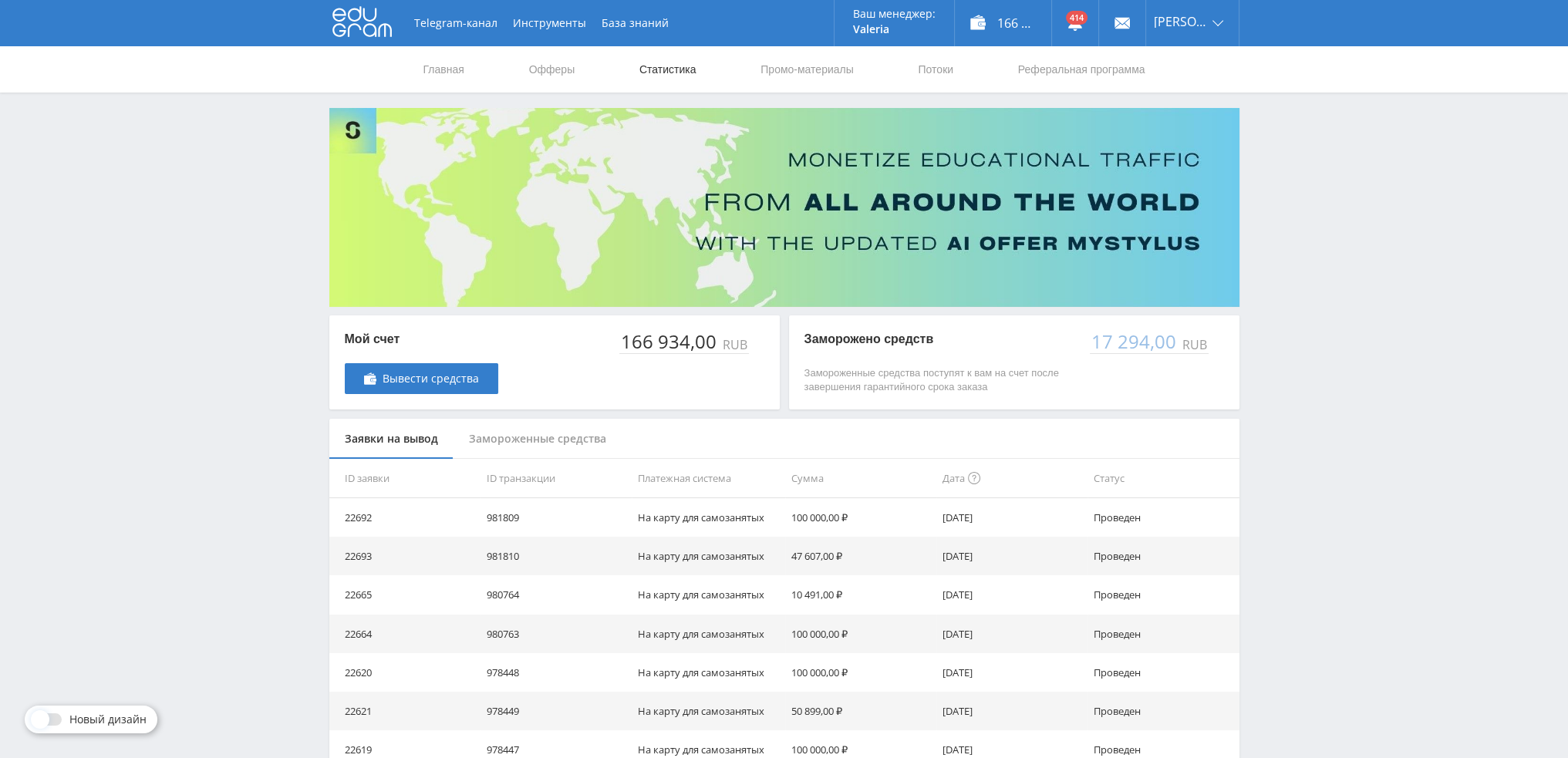
click at [680, 73] on link "Статистика" at bounding box center [668, 70] width 60 height 47
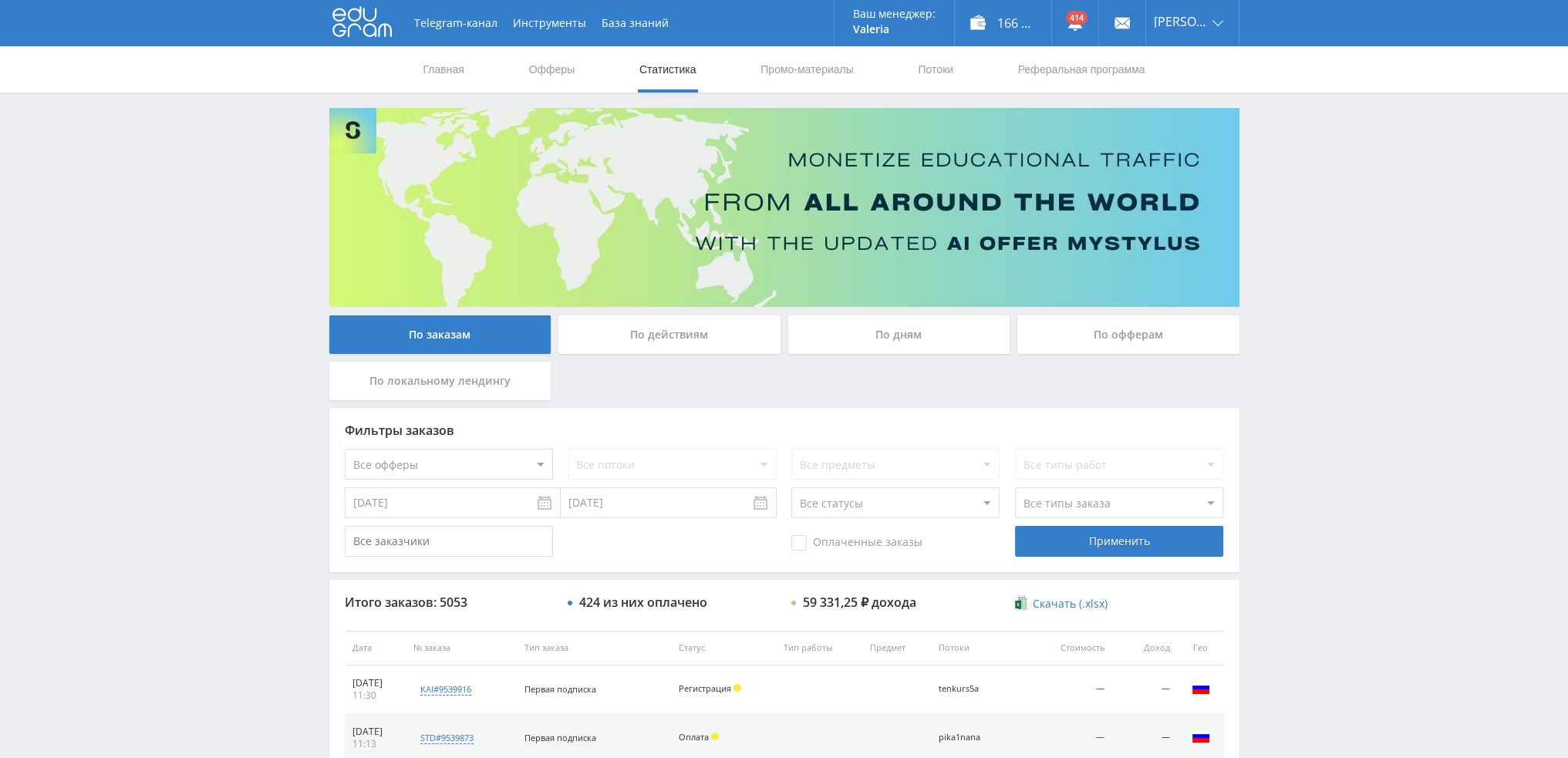
click at [862, 325] on div "По дням" at bounding box center [899, 334] width 222 height 38
click at [0, 0] on input "По дням" at bounding box center [0, 0] width 0 height 0
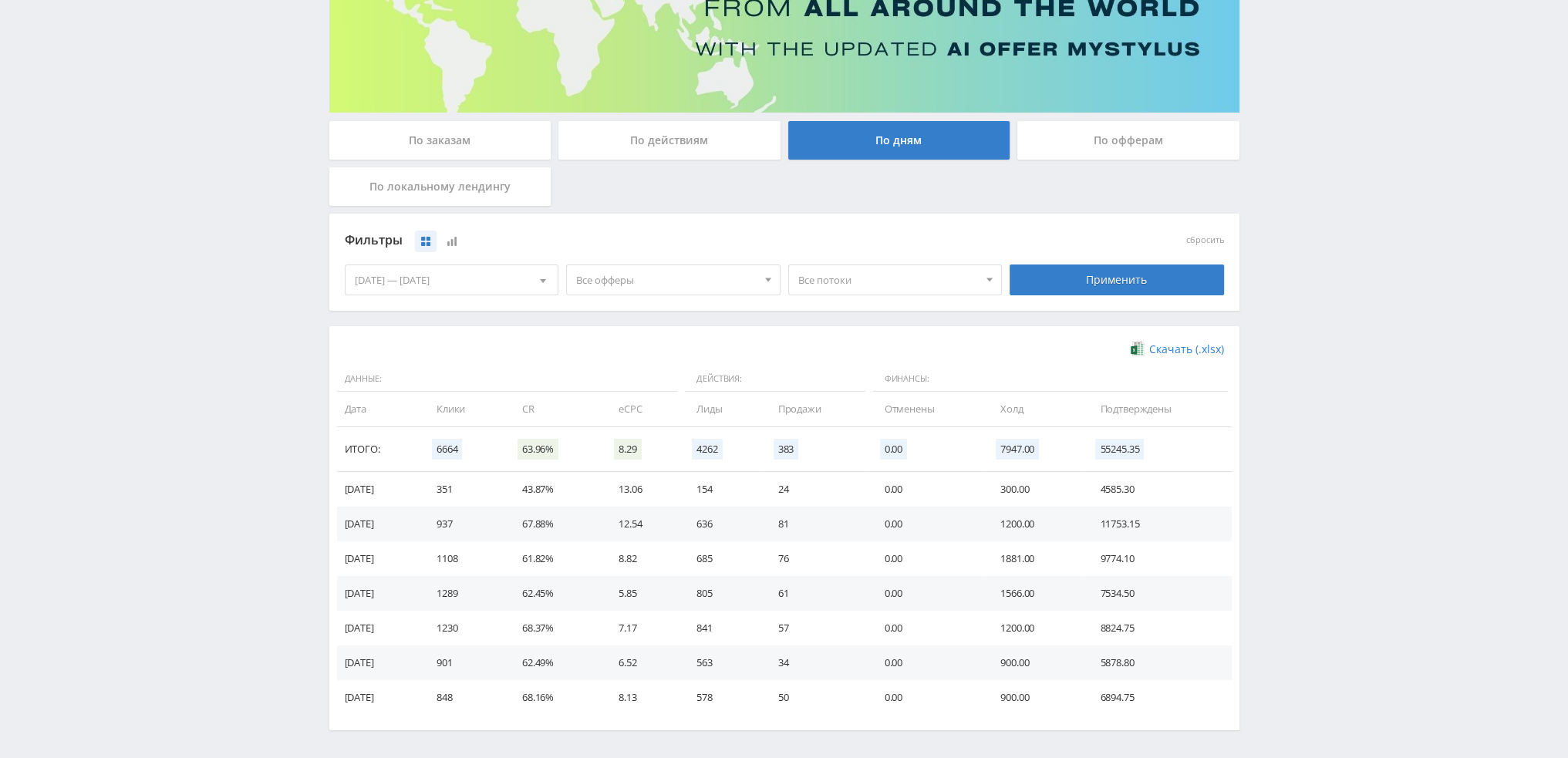
scroll to position [250, 0]
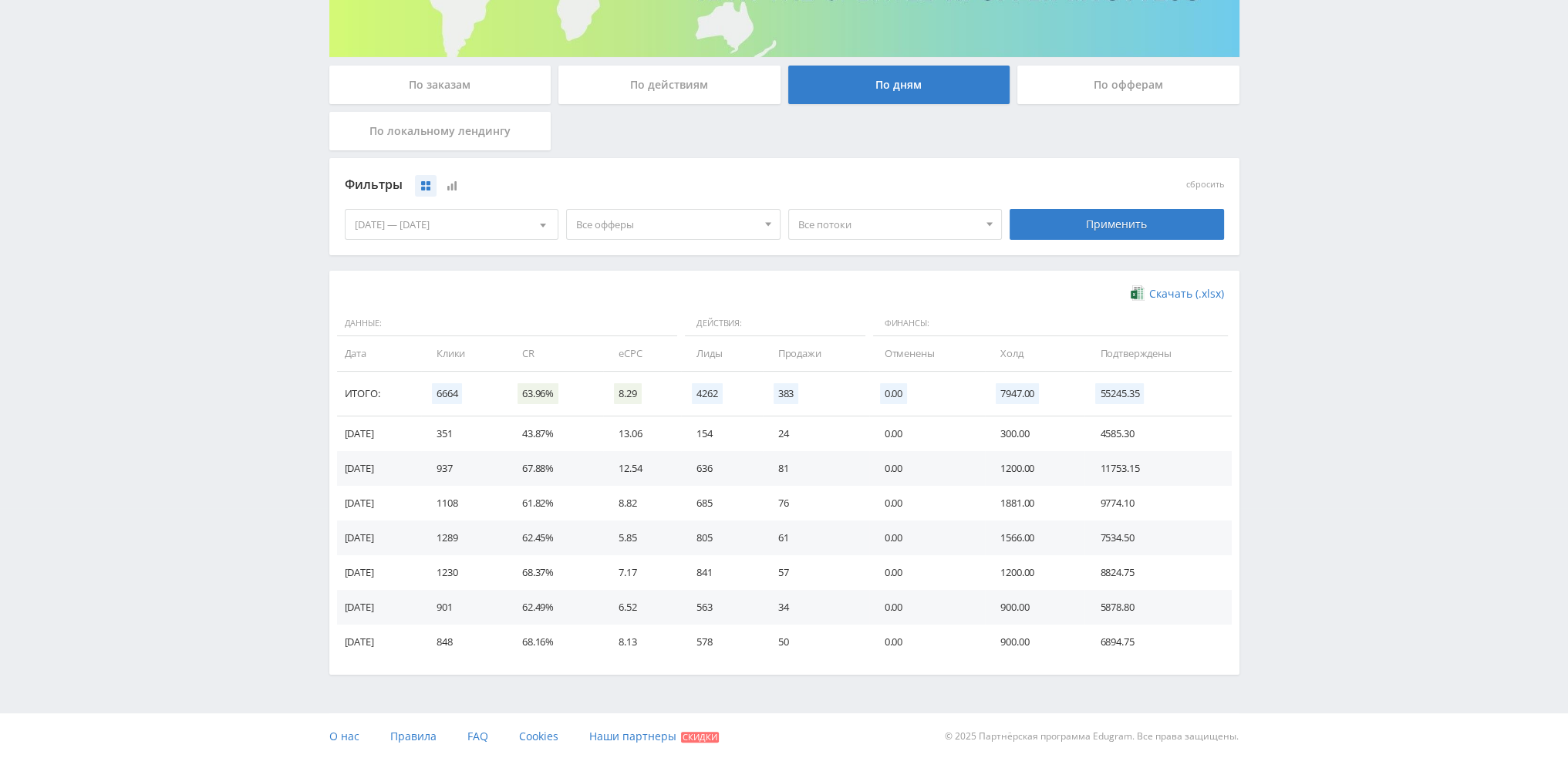
click at [674, 232] on span "Все офферы" at bounding box center [666, 224] width 181 height 29
click at [645, 322] on button "Кампус AI" at bounding box center [673, 318] width 213 height 22
click at [1132, 206] on div "Применить" at bounding box center [1116, 225] width 222 height 43
click at [1131, 234] on div "Применить" at bounding box center [1117, 224] width 215 height 31
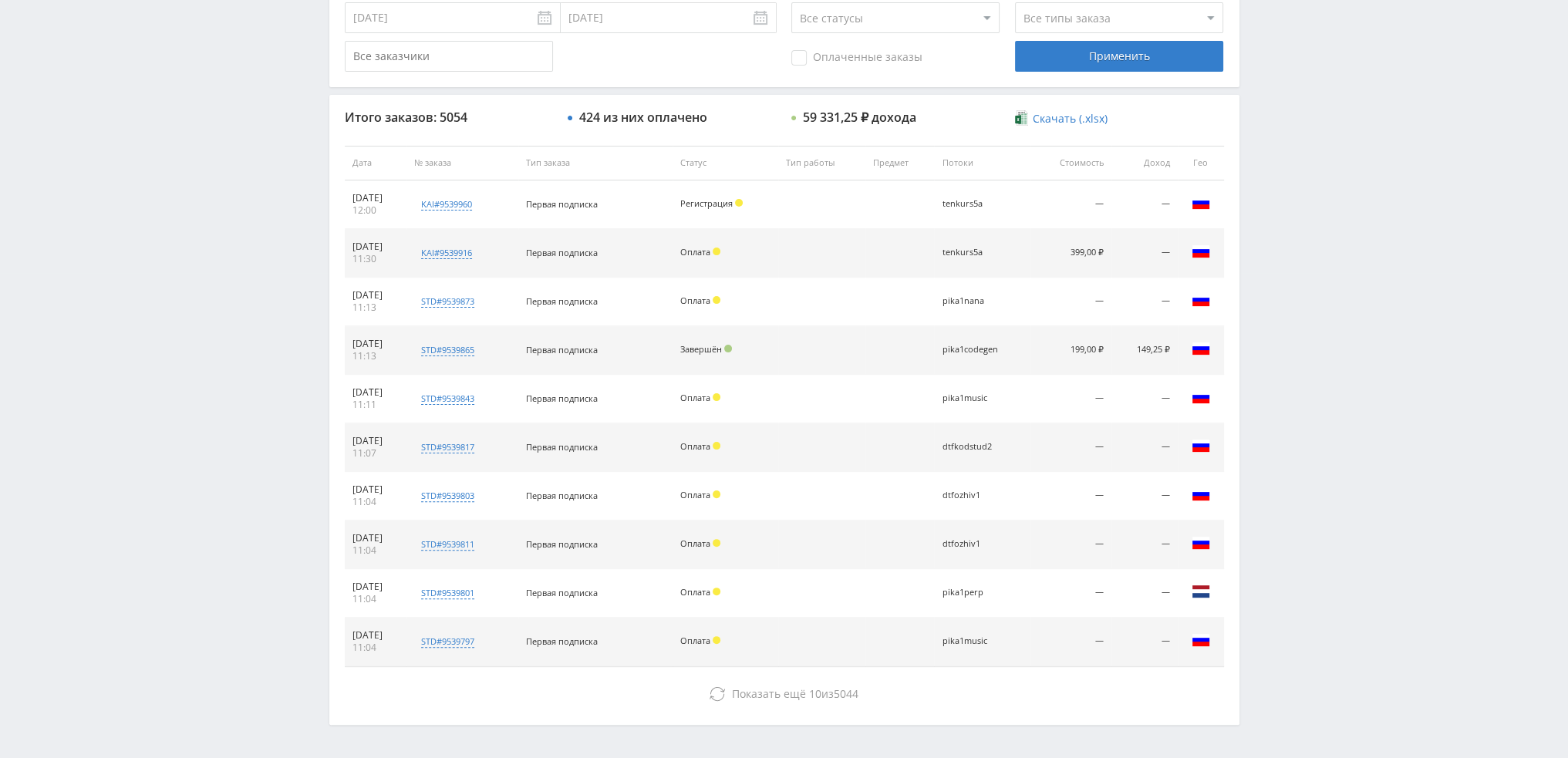
scroll to position [534, 0]
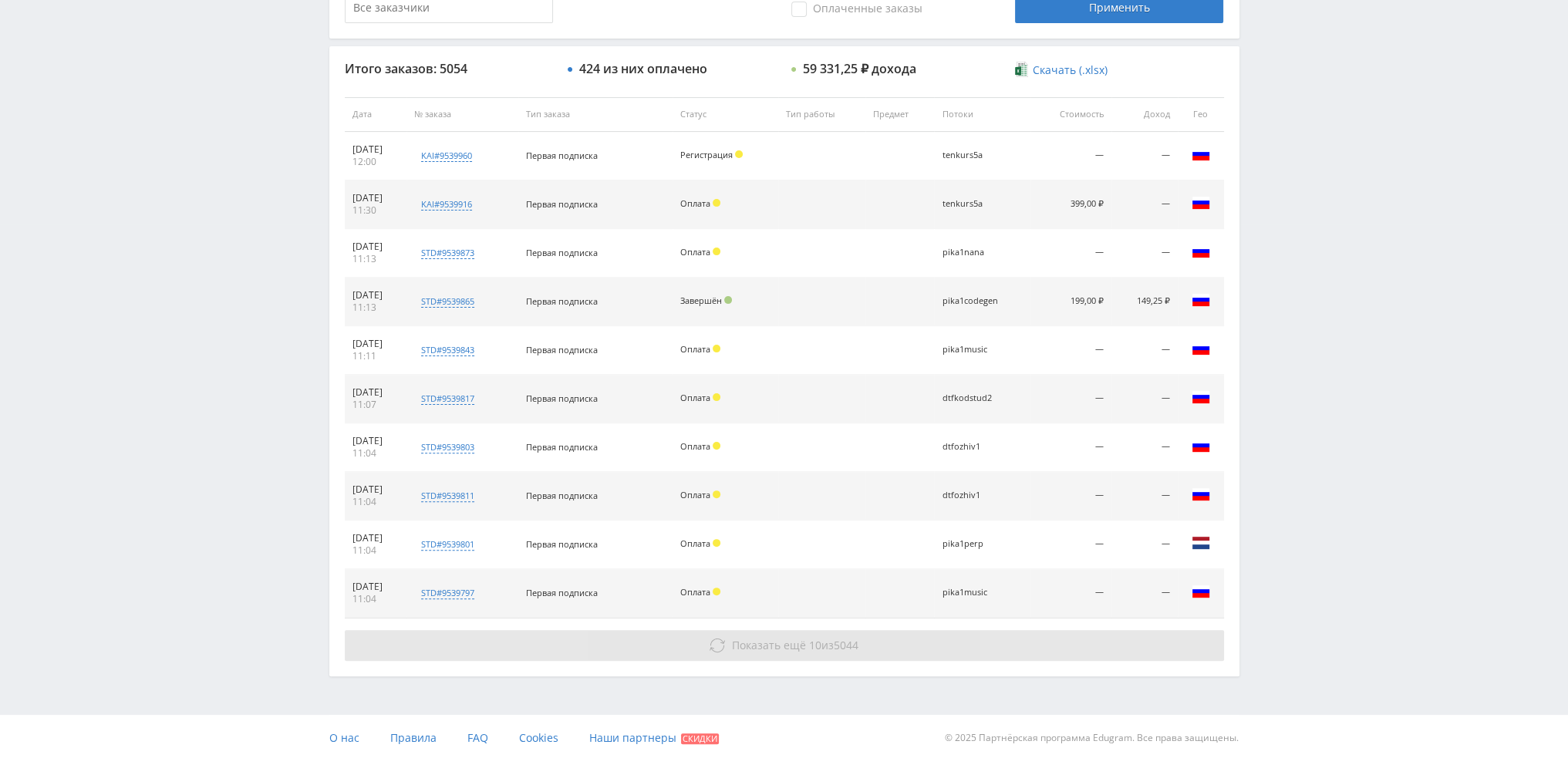
click at [713, 642] on icon at bounding box center [717, 646] width 16 height 16
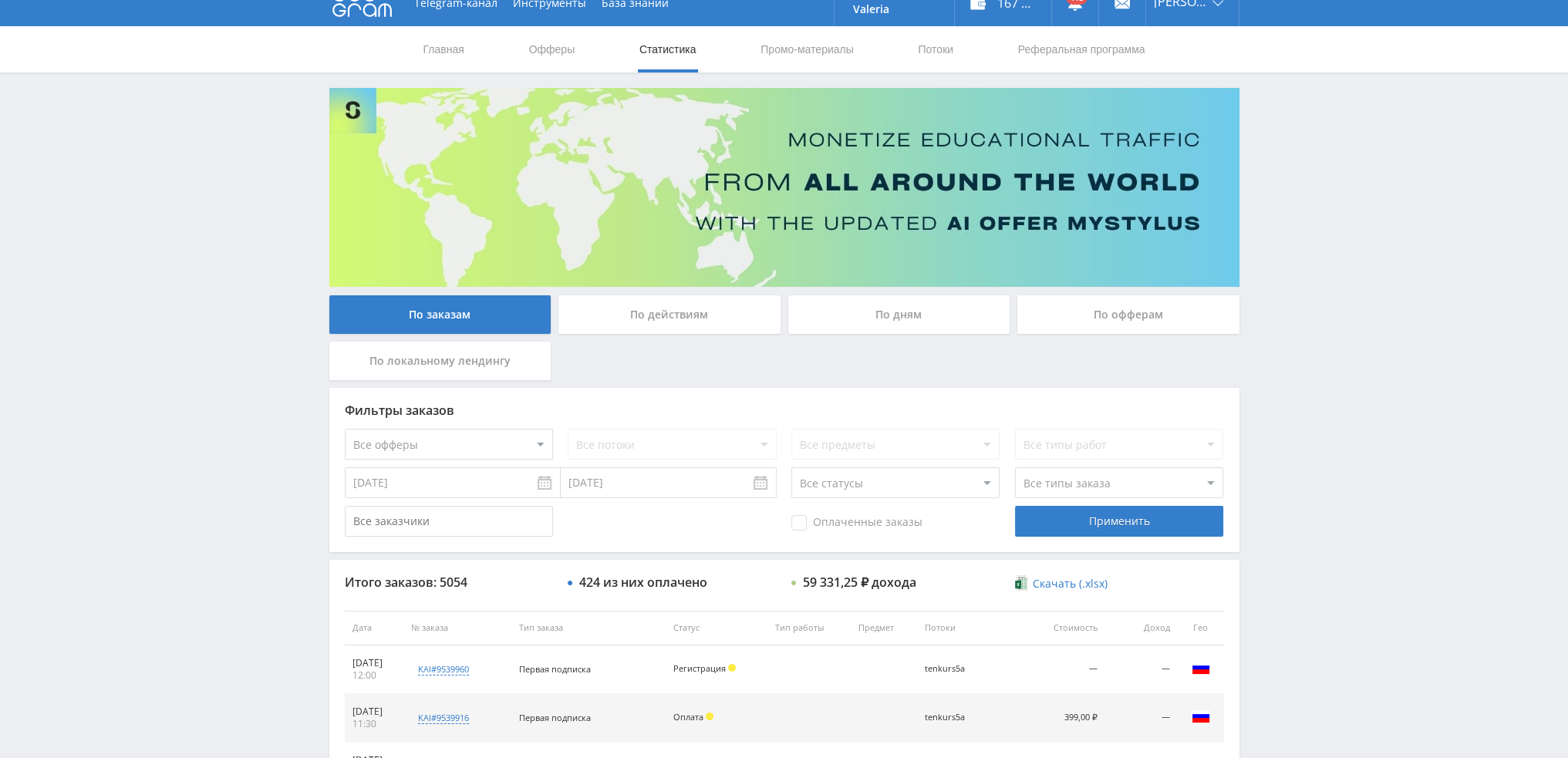
scroll to position [0, 0]
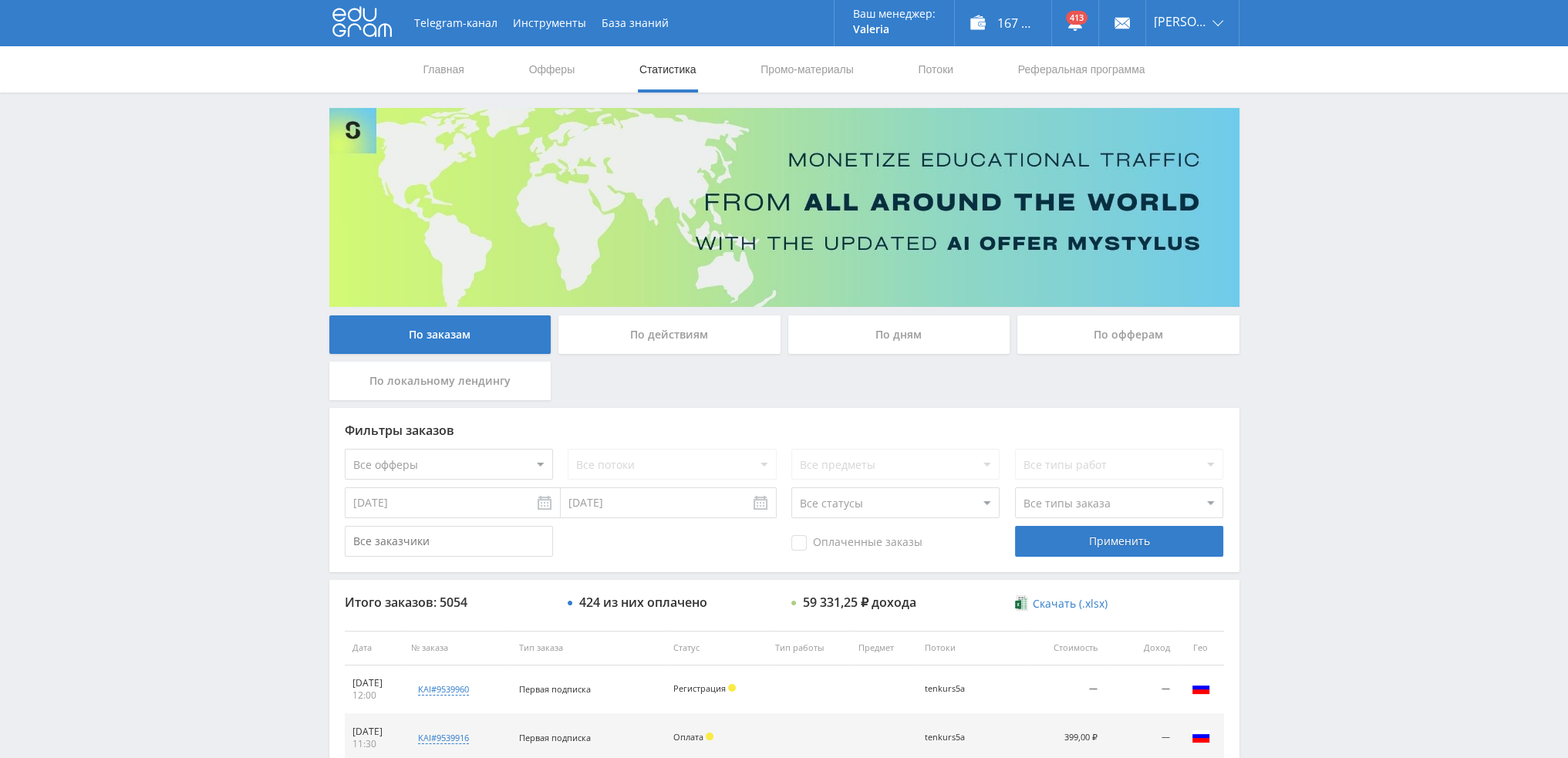
click at [923, 333] on div "По дням" at bounding box center [899, 334] width 222 height 38
click at [0, 0] on input "По дням" at bounding box center [0, 0] width 0 height 0
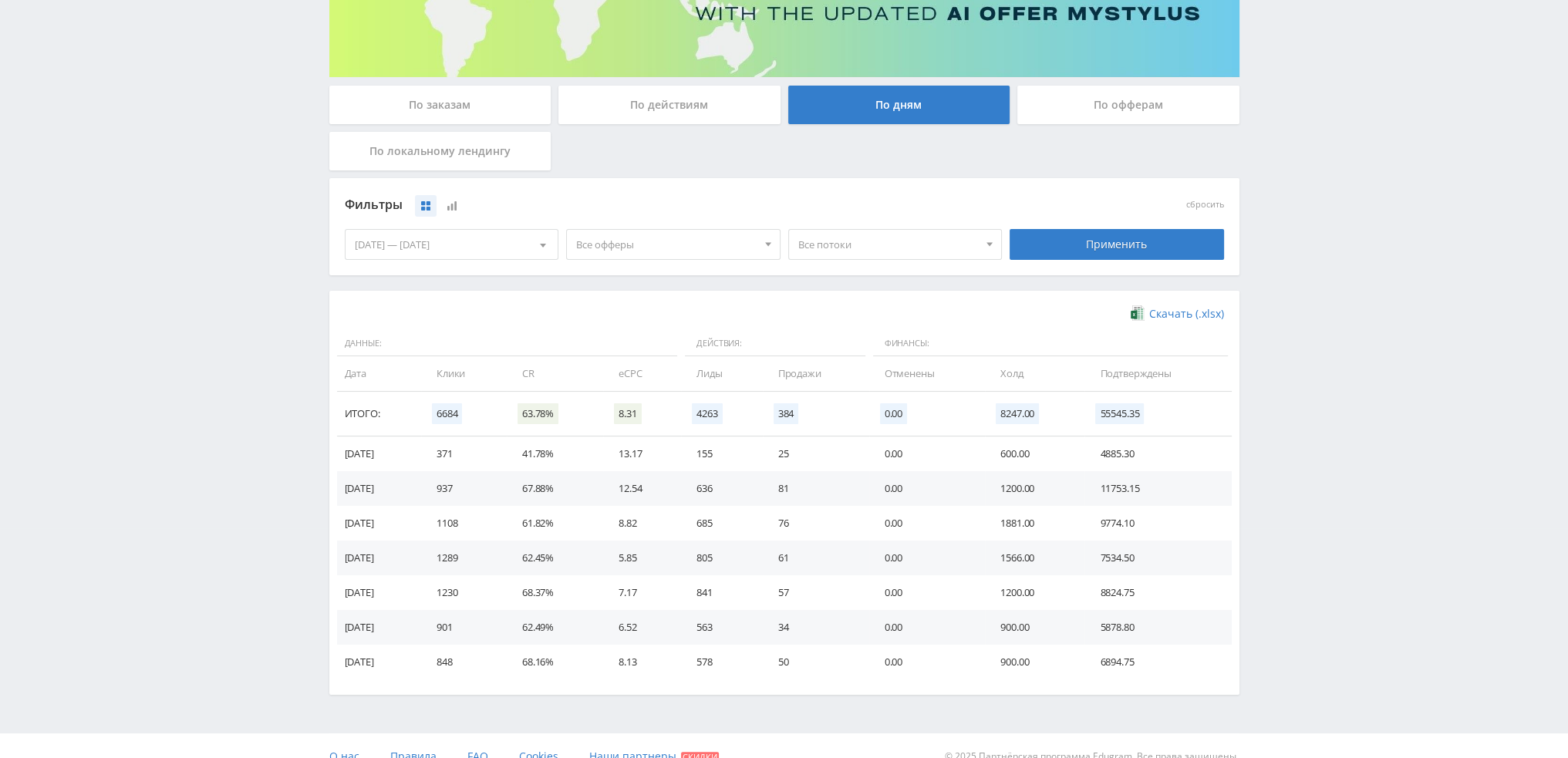
scroll to position [231, 0]
